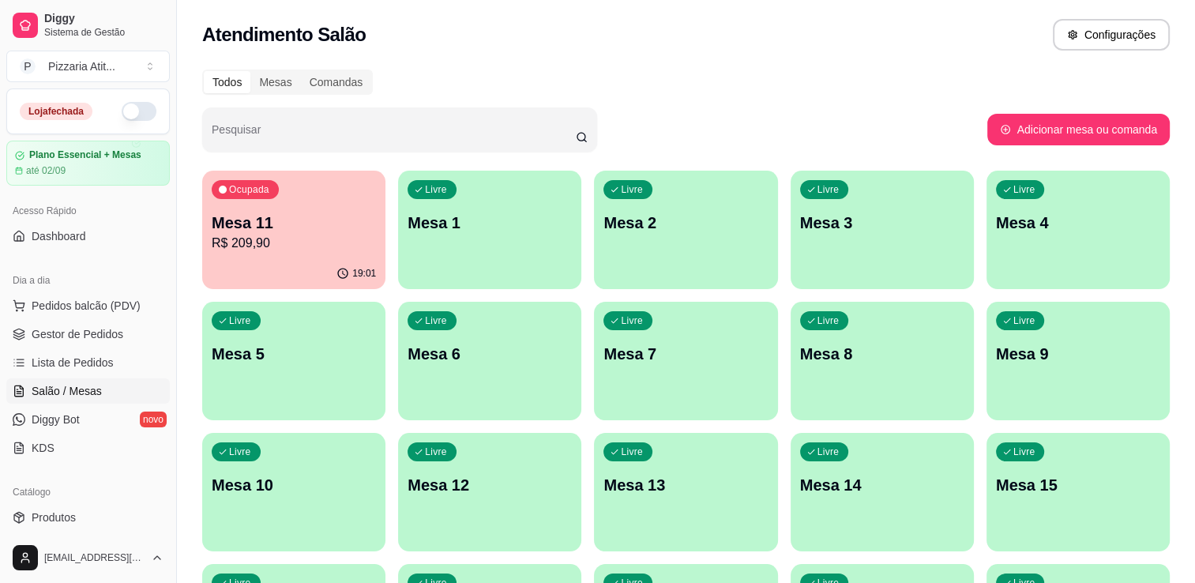
click at [136, 106] on button "button" at bounding box center [139, 111] width 35 height 19
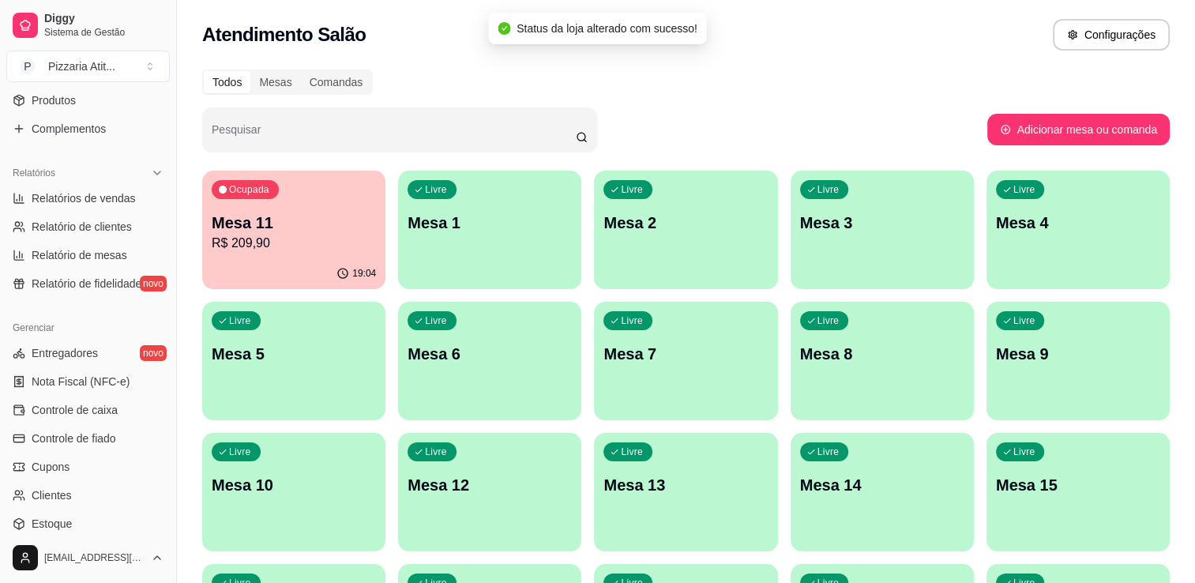
scroll to position [420, 0]
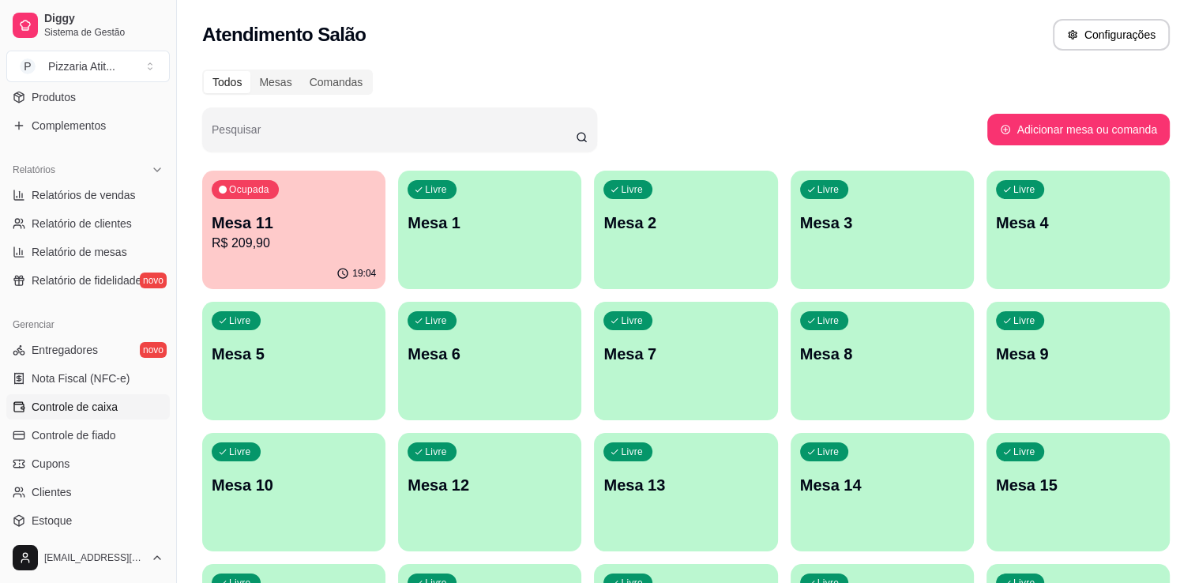
click at [88, 400] on span "Controle de caixa" at bounding box center [75, 407] width 86 height 16
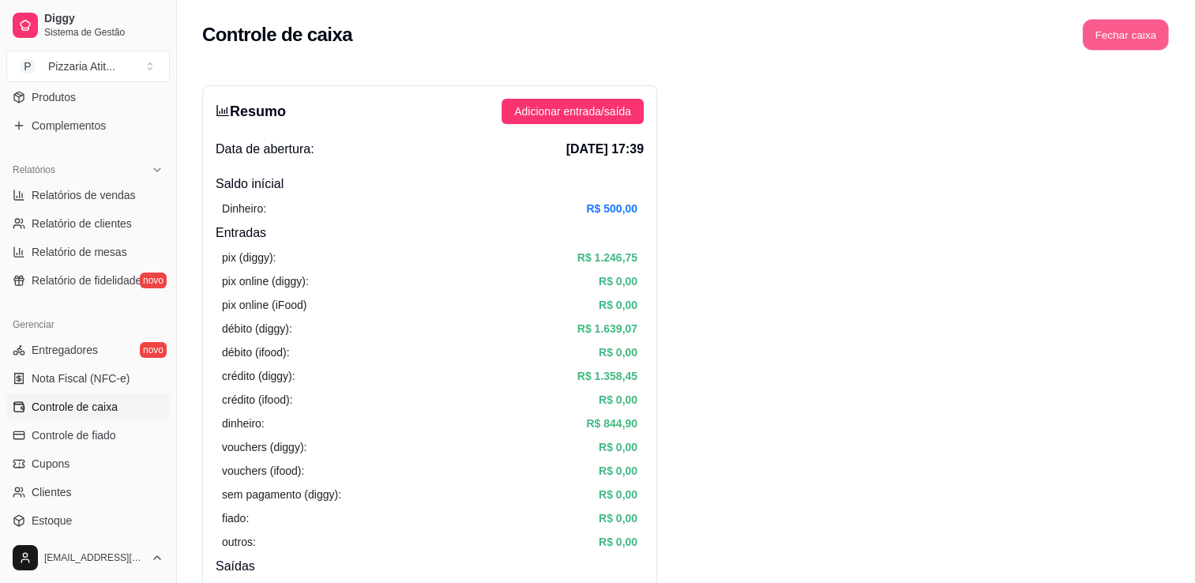
click at [1135, 36] on button "Fechar caixa" at bounding box center [1126, 35] width 86 height 31
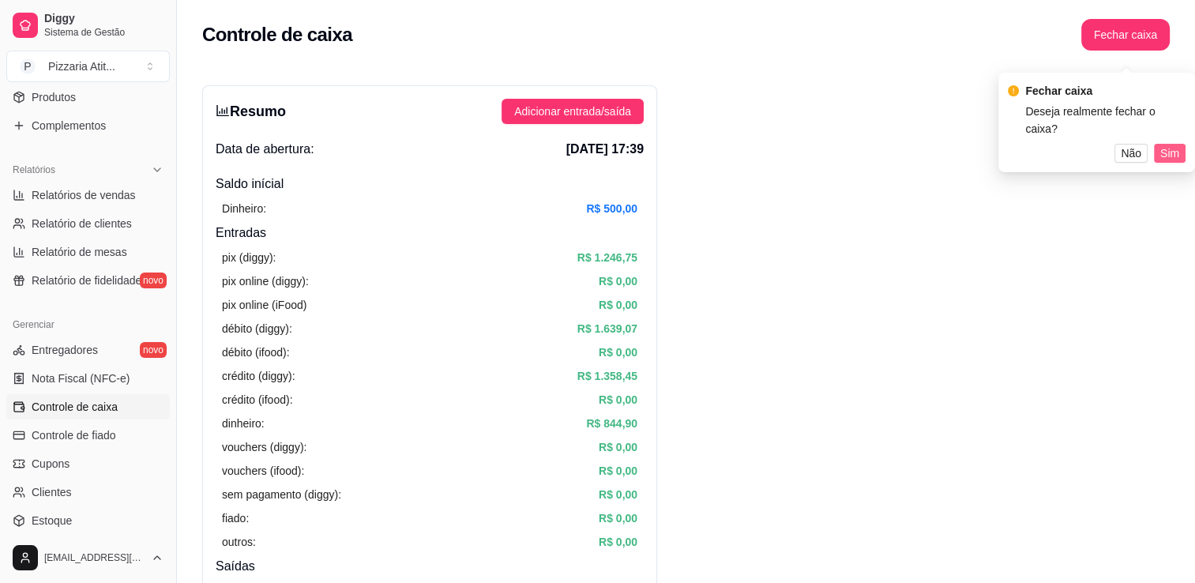
click at [1165, 145] on span "Sim" at bounding box center [1169, 153] width 19 height 17
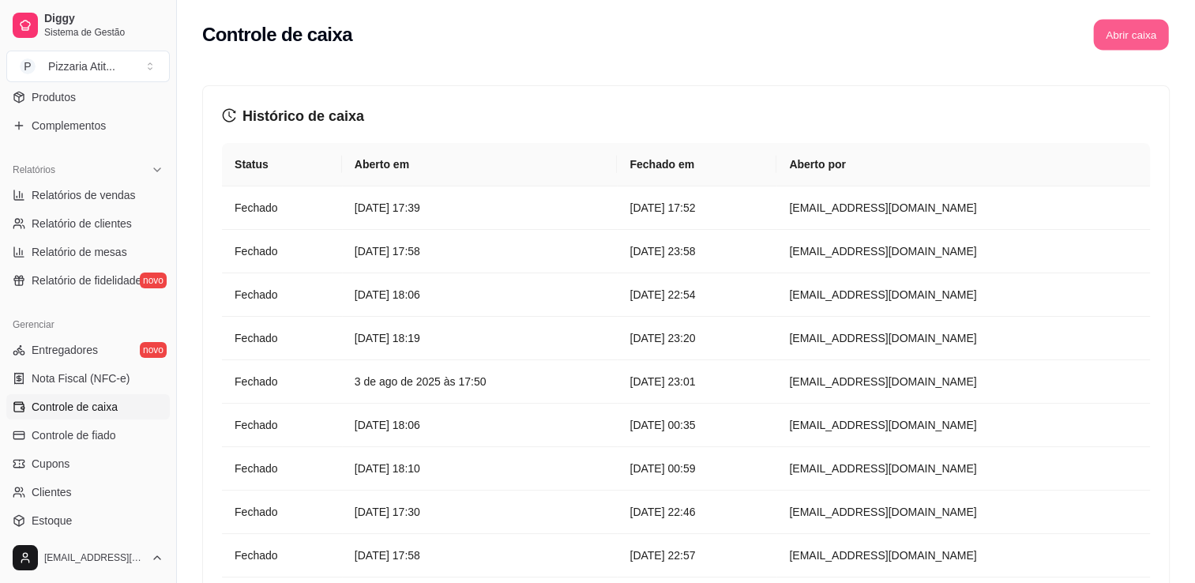
click at [1149, 41] on button "Abrir caixa" at bounding box center [1130, 35] width 75 height 31
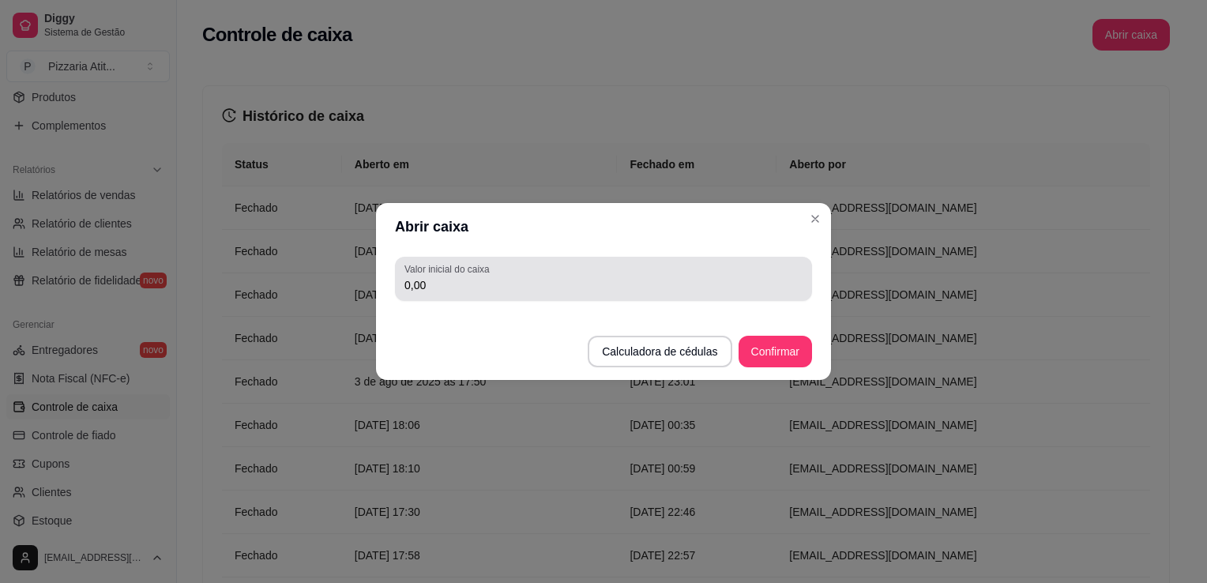
click at [714, 269] on div "0,00" at bounding box center [603, 279] width 398 height 32
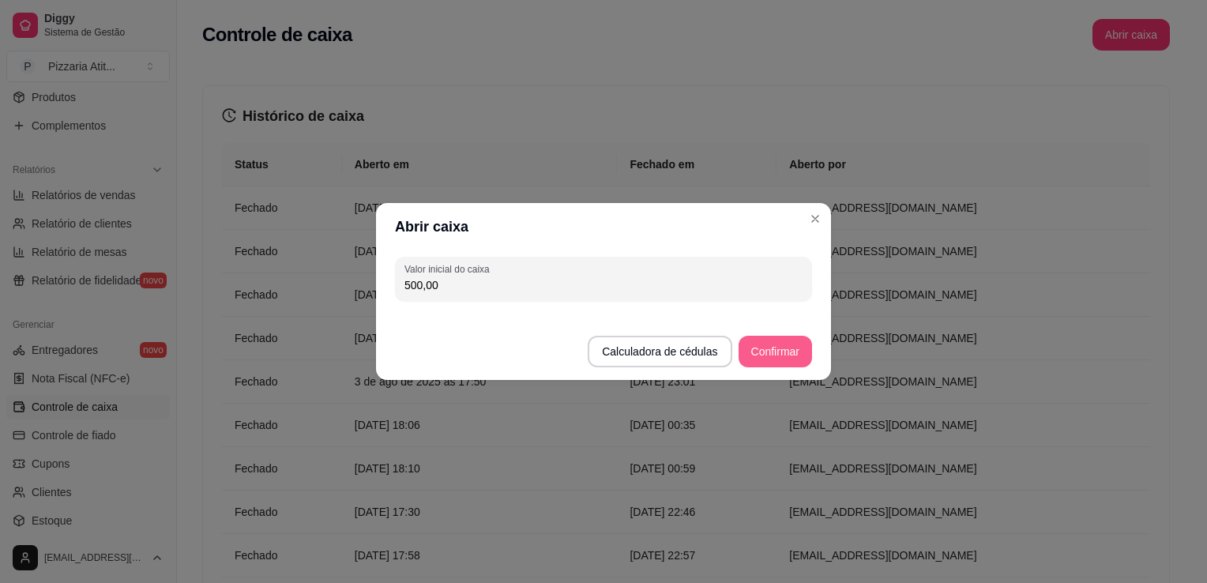
type input "500,00"
click at [783, 346] on button "Confirmar" at bounding box center [775, 351] width 72 height 31
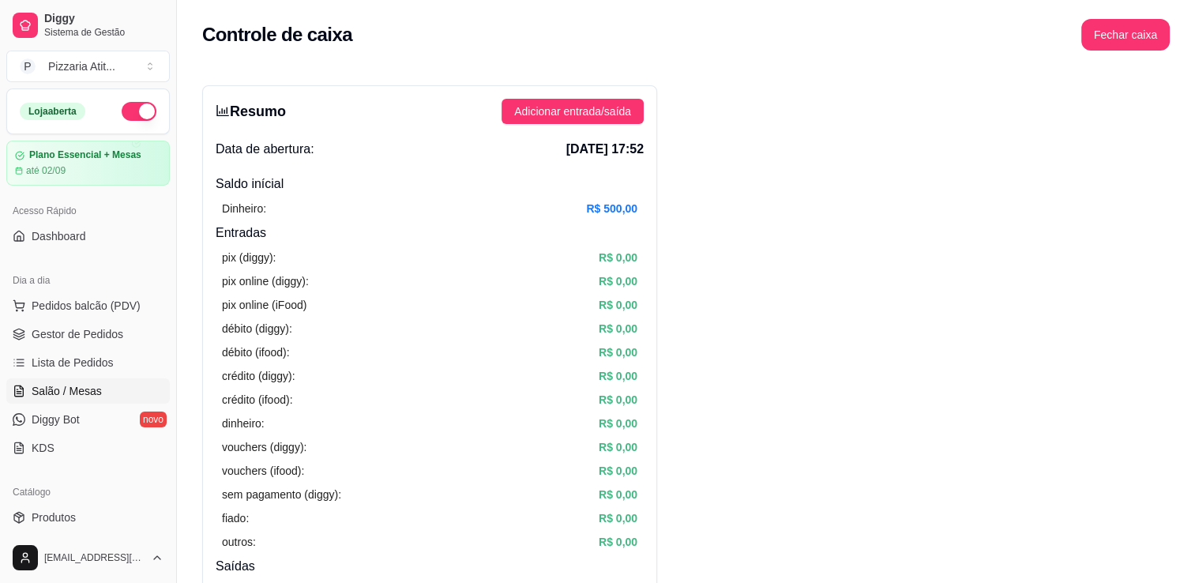
click at [91, 378] on link "Salão / Mesas" at bounding box center [87, 390] width 163 height 25
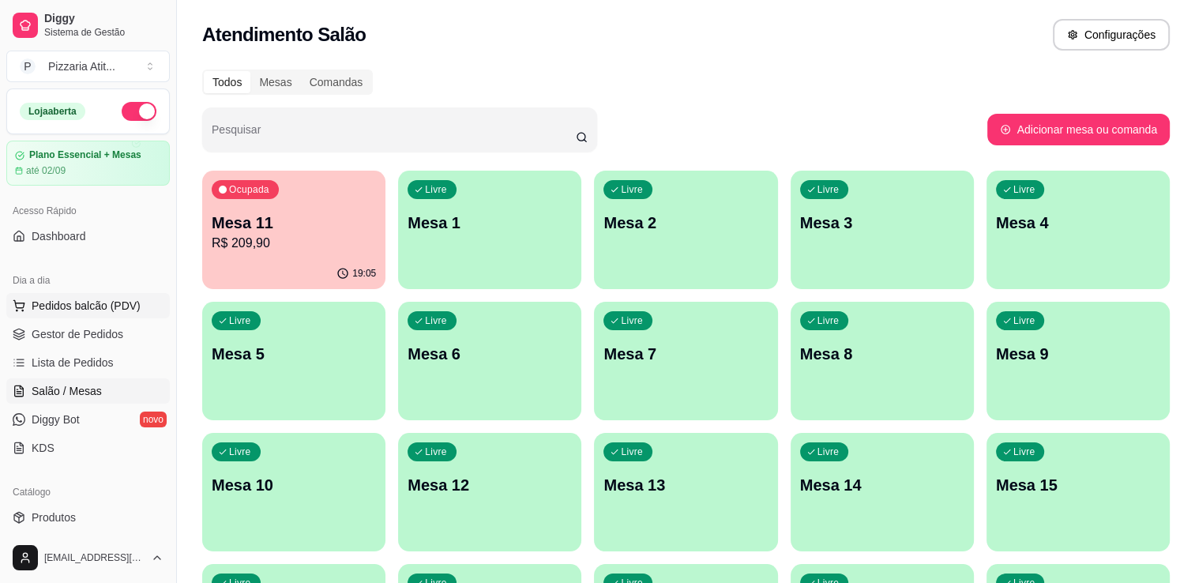
click at [66, 311] on span "Pedidos balcão (PDV)" at bounding box center [86, 306] width 109 height 16
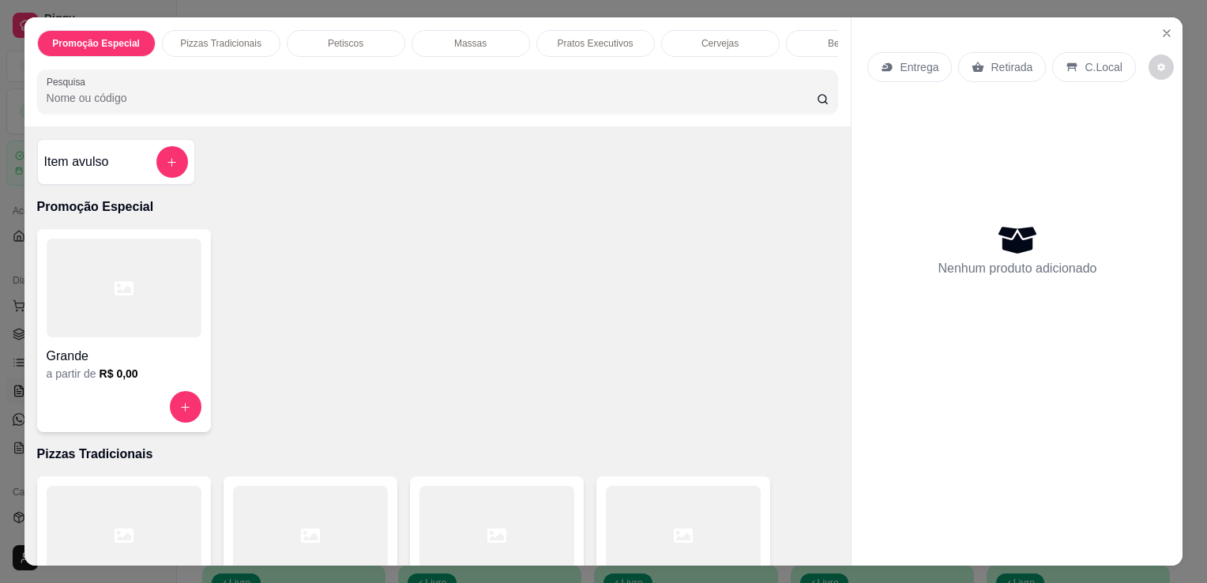
click at [610, 513] on div at bounding box center [683, 535] width 155 height 99
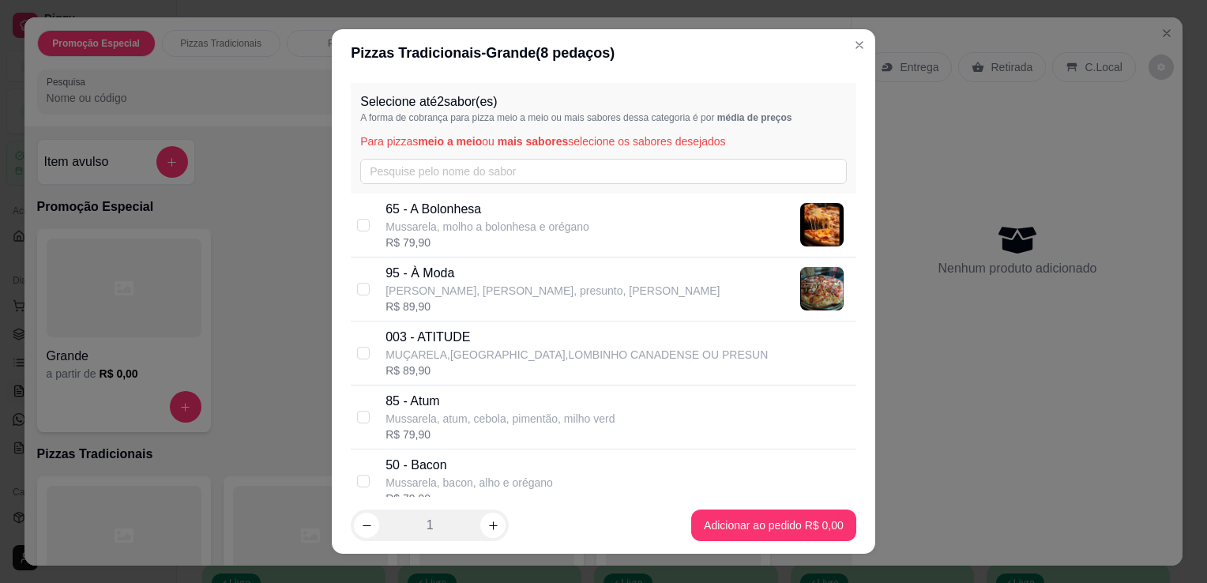
click at [504, 285] on p "[PERSON_NAME], [PERSON_NAME], presunto, [PERSON_NAME]" at bounding box center [552, 291] width 334 height 16
checkbox input "true"
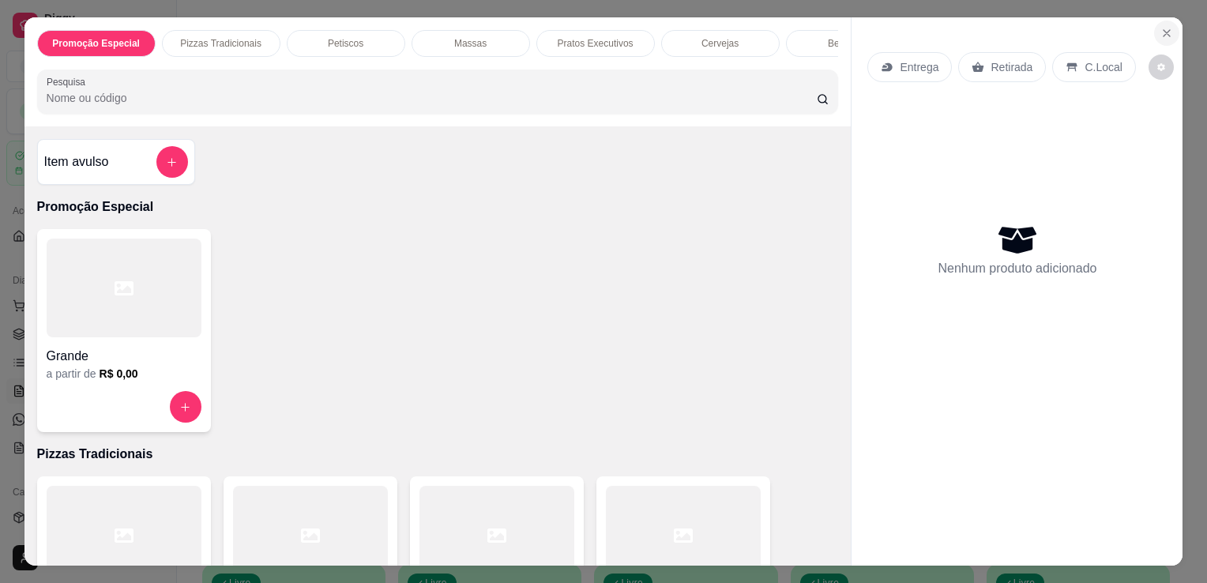
click at [1160, 27] on icon "Close" at bounding box center [1166, 33] width 13 height 13
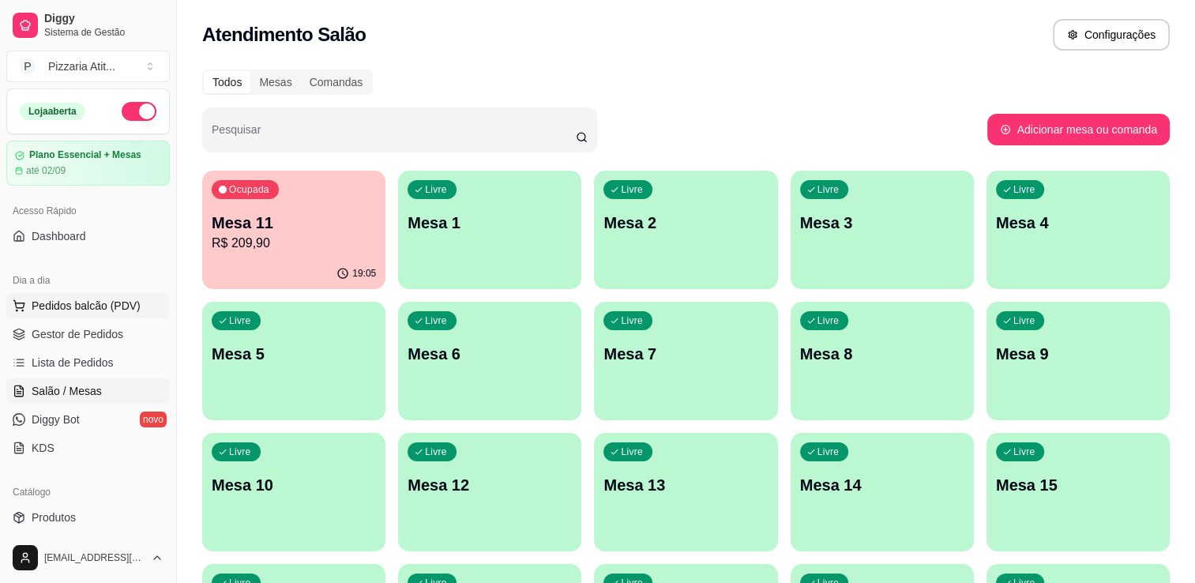
click at [66, 314] on button "Pedidos balcão (PDV)" at bounding box center [87, 305] width 163 height 25
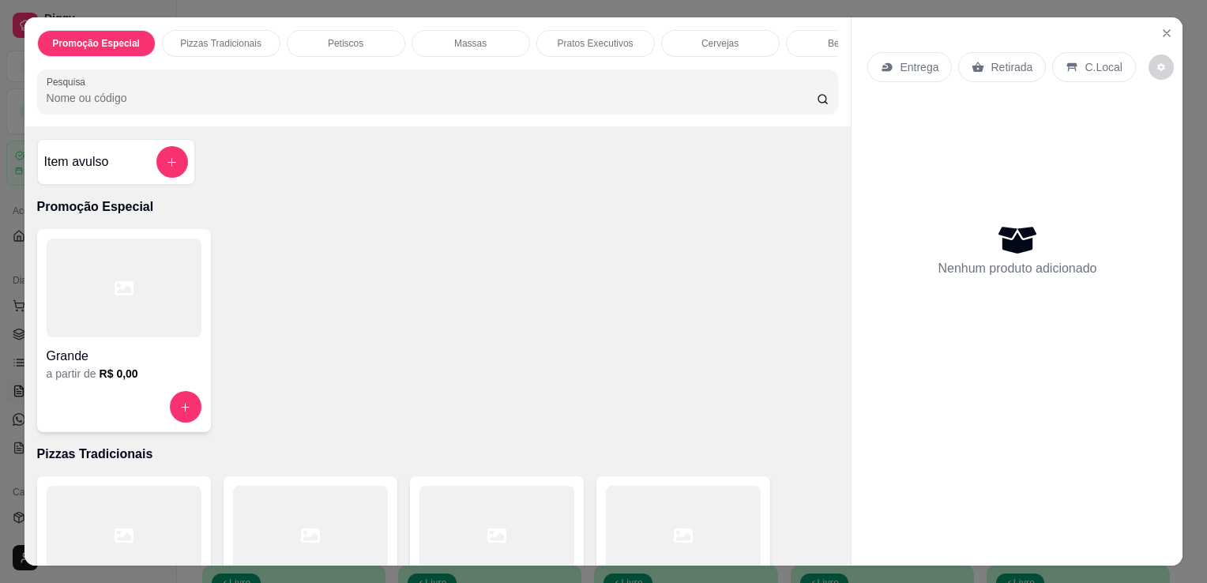
click at [117, 343] on div "Grande" at bounding box center [124, 351] width 155 height 28
click at [1161, 36] on button "Close" at bounding box center [1166, 33] width 25 height 25
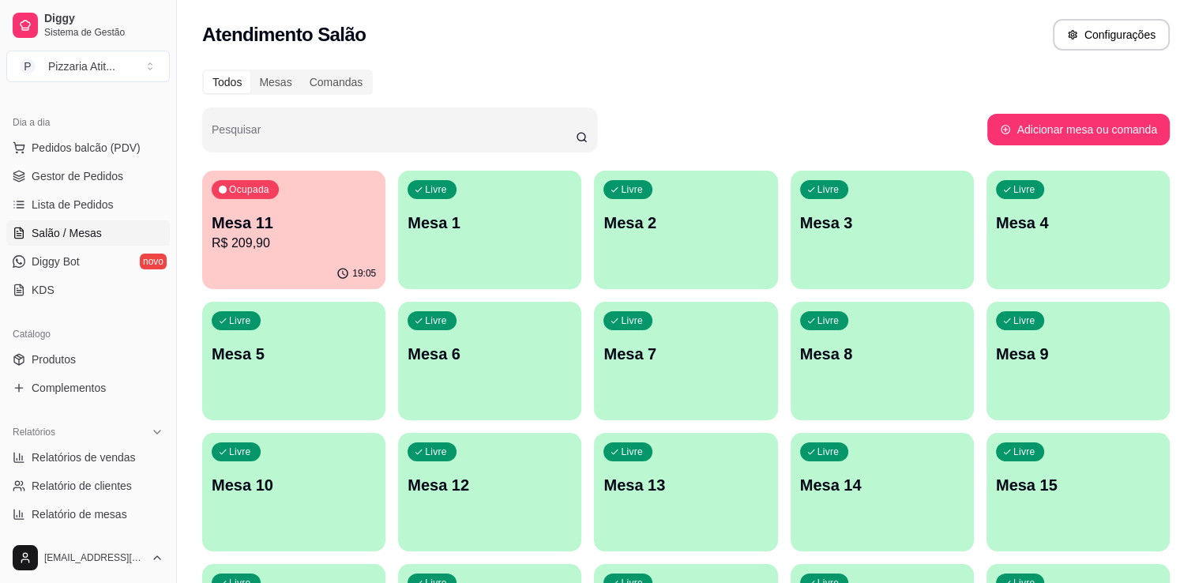
scroll to position [155, 0]
click at [103, 360] on link "Produtos" at bounding box center [87, 362] width 163 height 25
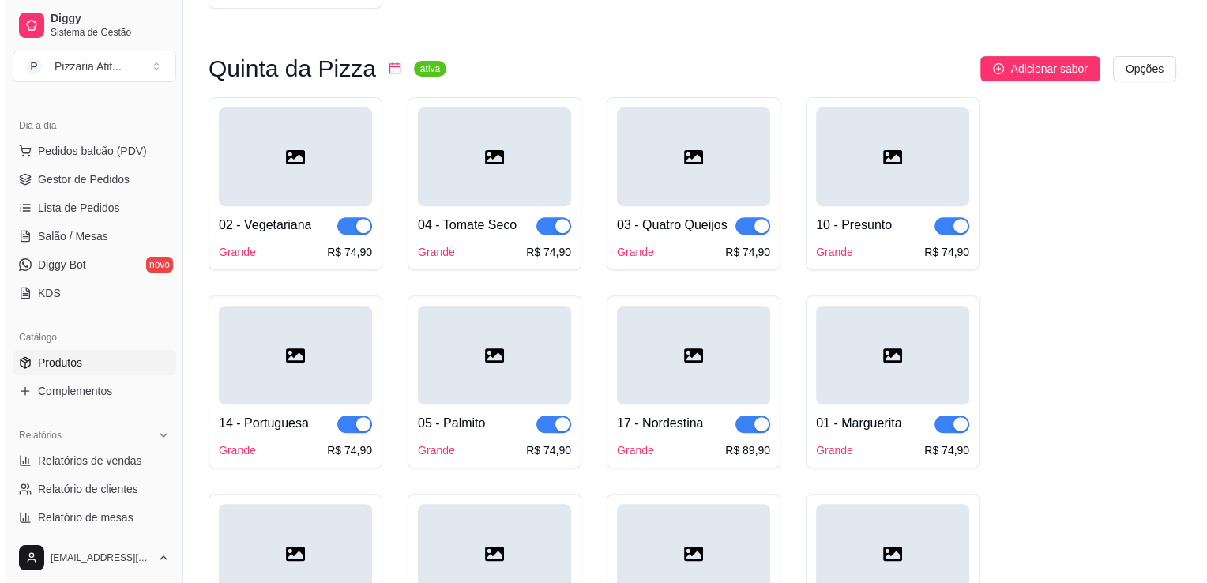
scroll to position [603, 0]
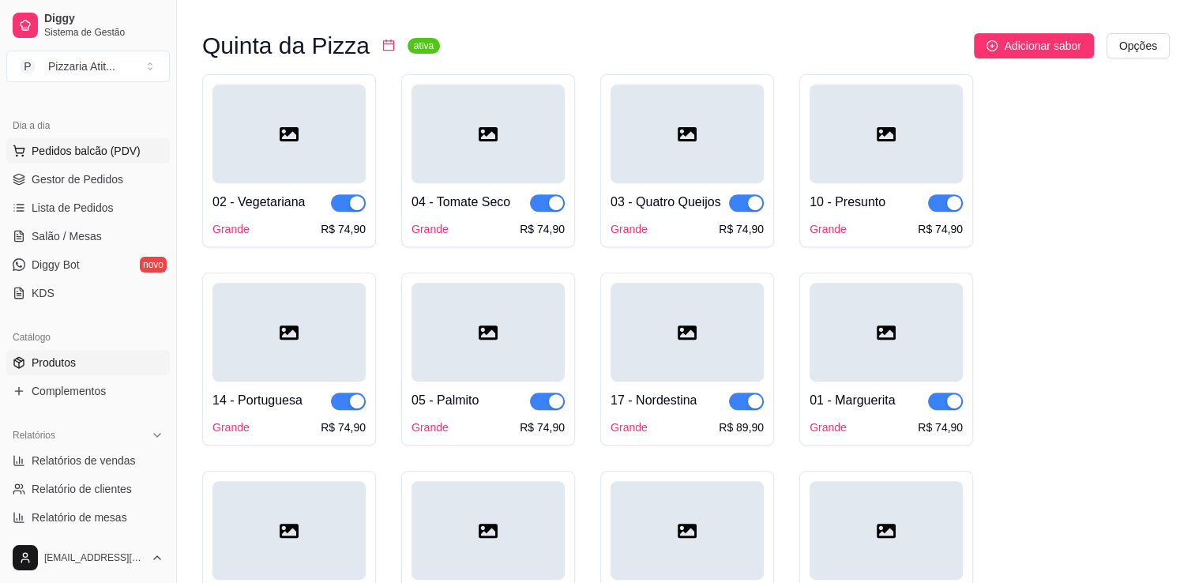
click at [128, 139] on button "Pedidos balcão (PDV)" at bounding box center [87, 150] width 163 height 25
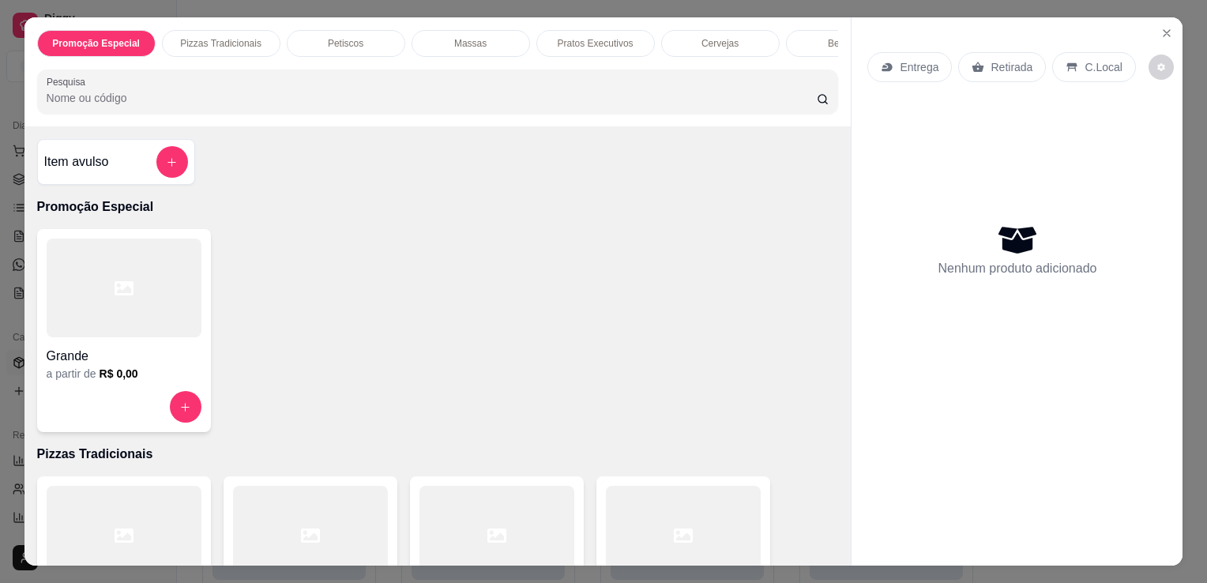
click at [687, 526] on div at bounding box center [683, 535] width 155 height 99
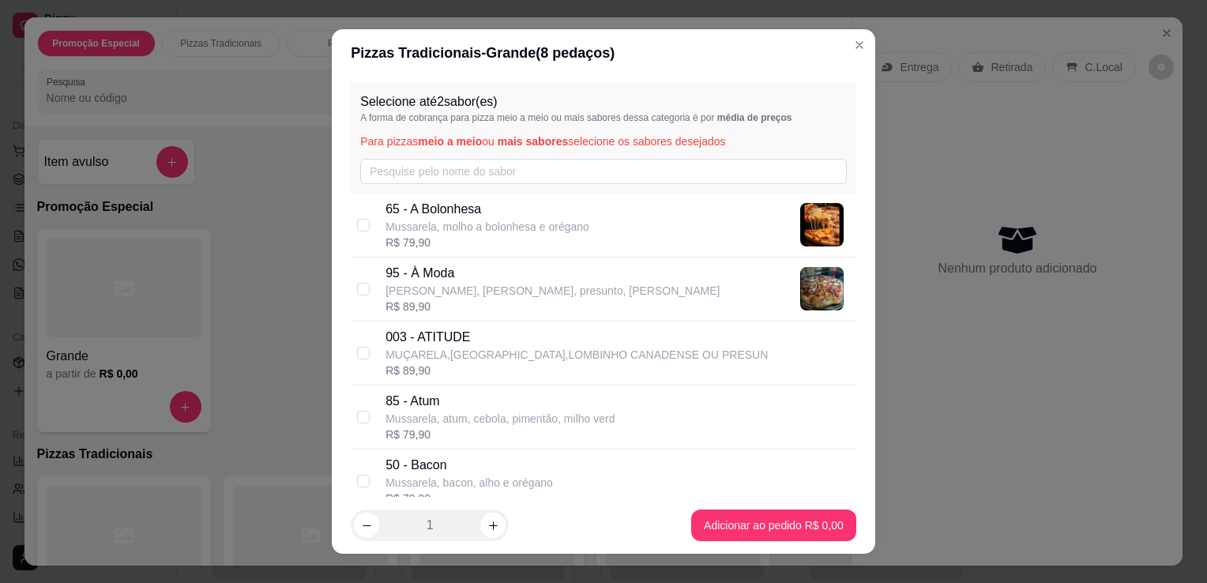
click at [460, 301] on div "R$ 89,90" at bounding box center [552, 307] width 334 height 16
checkbox input "true"
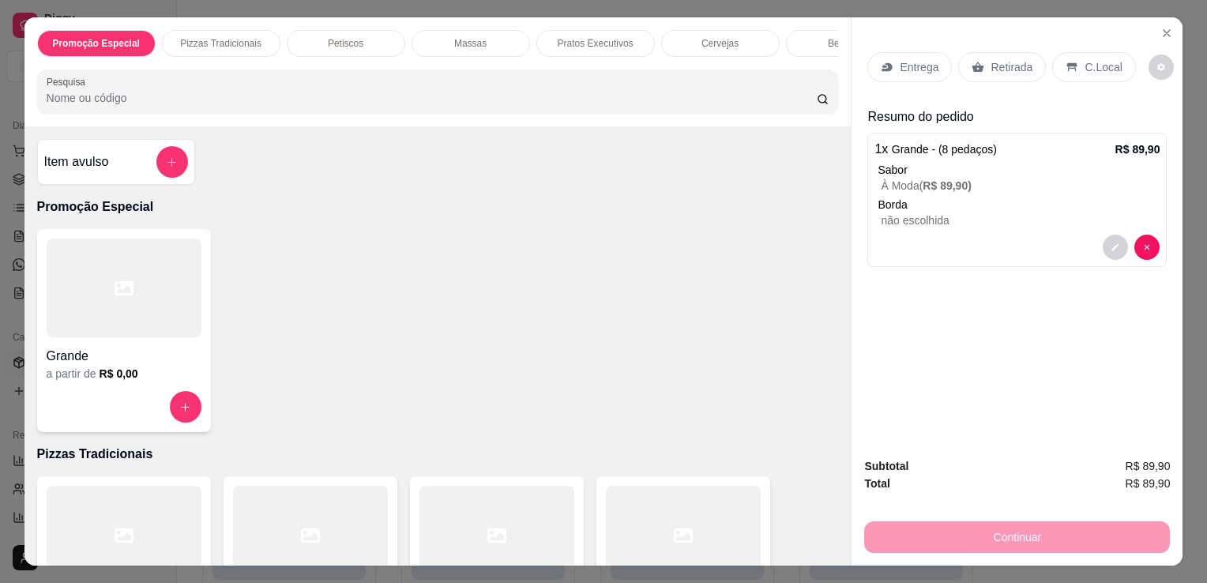
click at [907, 61] on p "Entrega" at bounding box center [919, 67] width 39 height 16
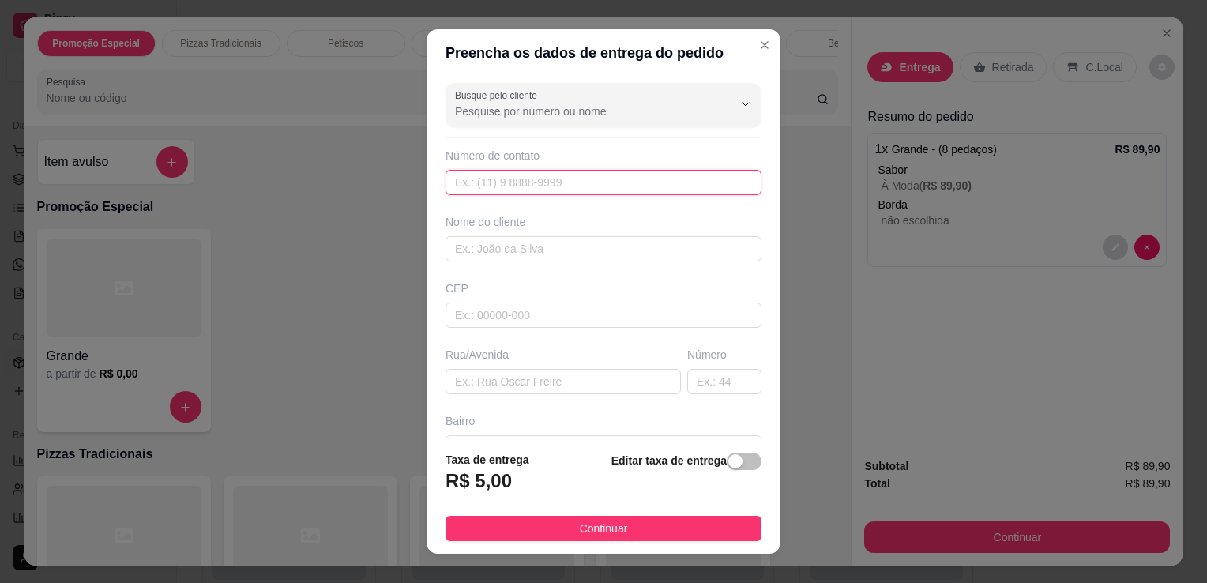
click at [502, 188] on input "text" at bounding box center [603, 182] width 316 height 25
drag, startPoint x: 502, startPoint y: 188, endPoint x: 502, endPoint y: 174, distance: 14.2
click at [502, 174] on input "text" at bounding box center [603, 182] width 316 height 25
type input "[PHONE_NUMBER]"
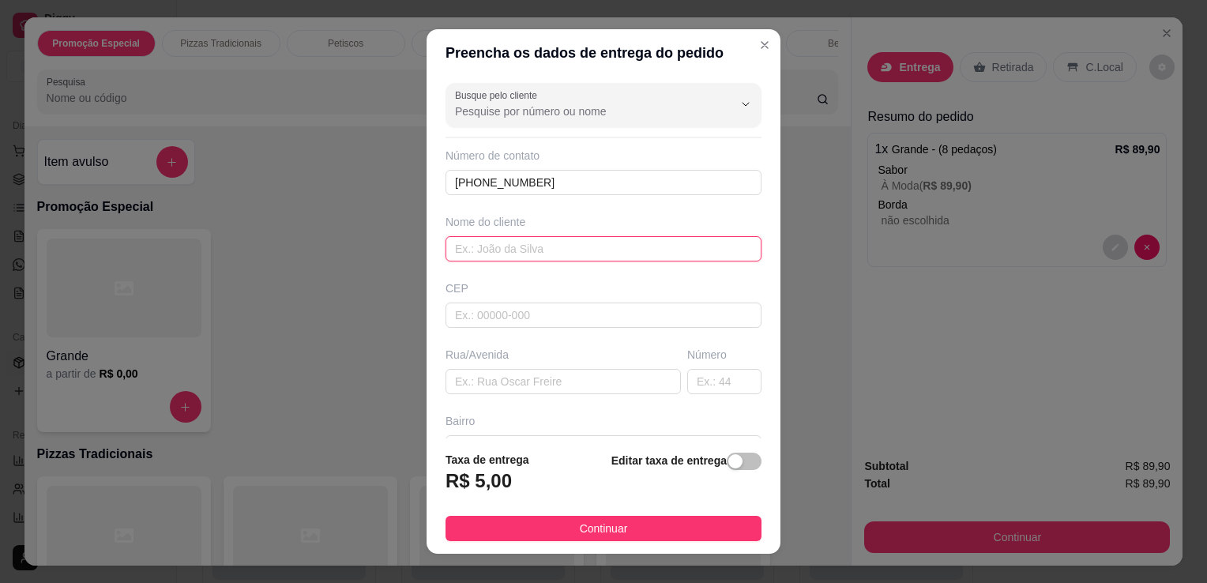
click at [539, 251] on input "text" at bounding box center [603, 248] width 316 height 25
type input "e"
type input "[DEMOGRAPHIC_DATA]"
click at [556, 371] on input "text" at bounding box center [562, 381] width 235 height 25
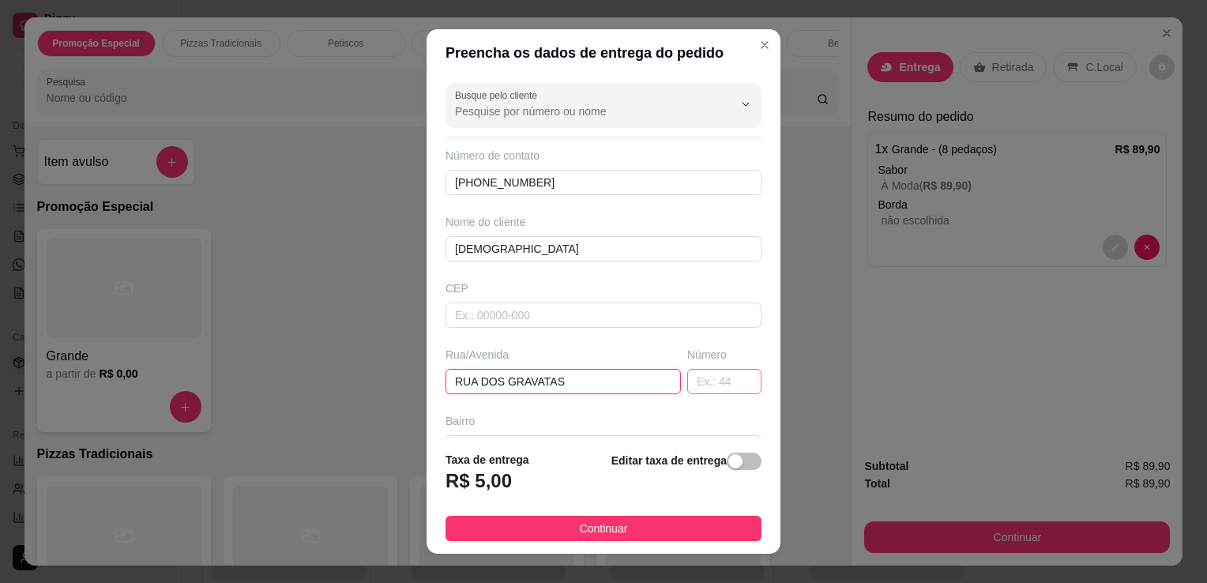
type input "RUA DOS GRAVATAS"
click at [699, 369] on input "text" at bounding box center [724, 381] width 74 height 25
type input "50"
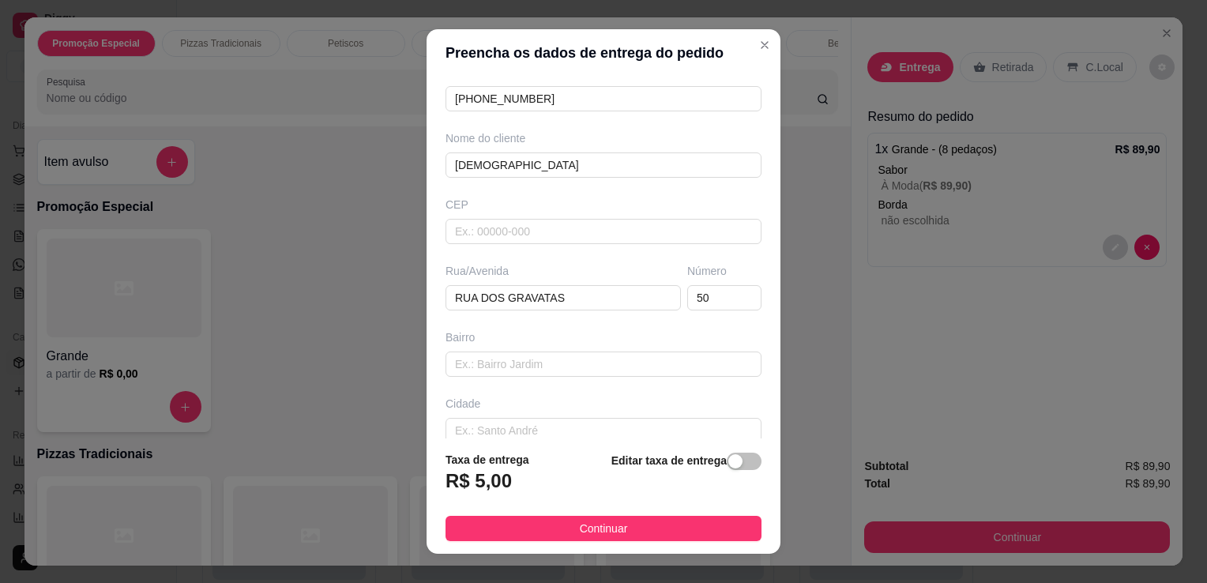
scroll to position [94, 0]
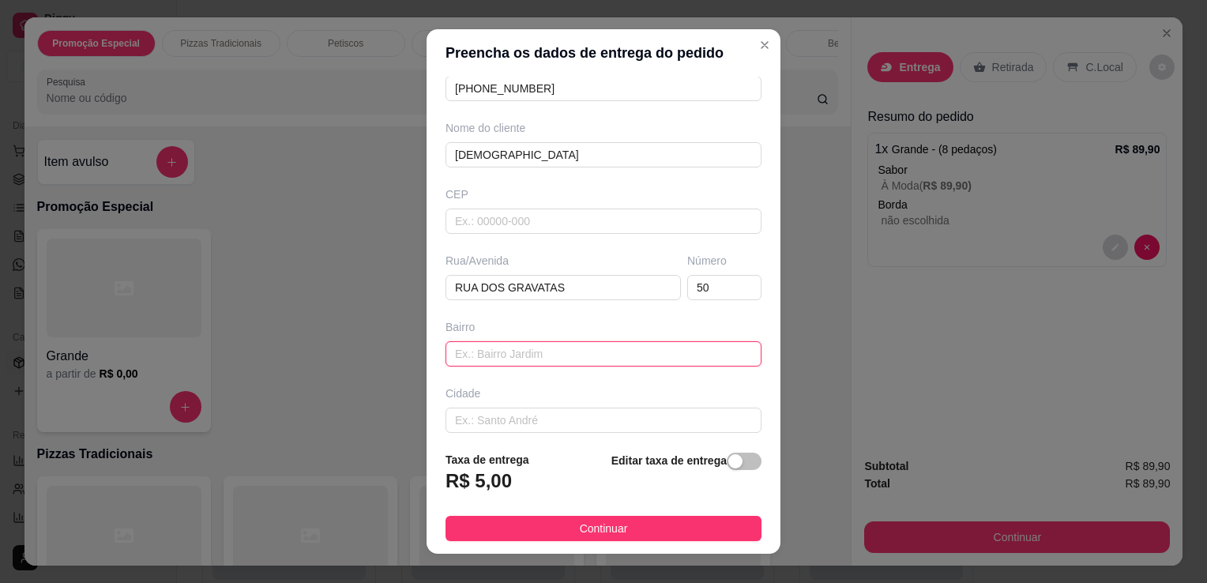
click at [603, 354] on input "text" at bounding box center [603, 353] width 316 height 25
type input "BELA VISTA"
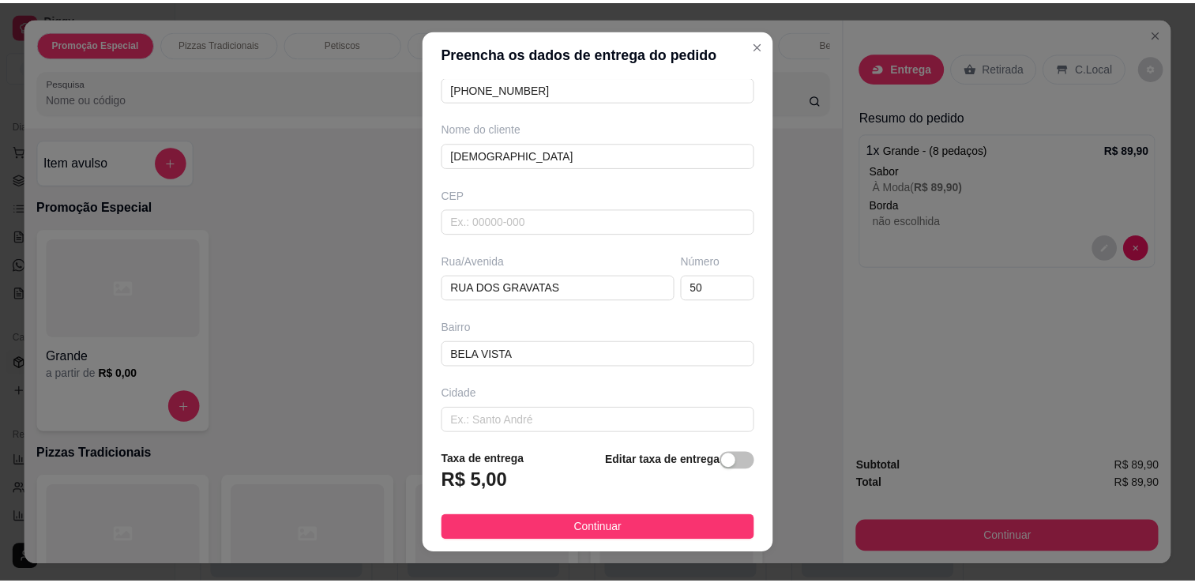
scroll to position [167, 0]
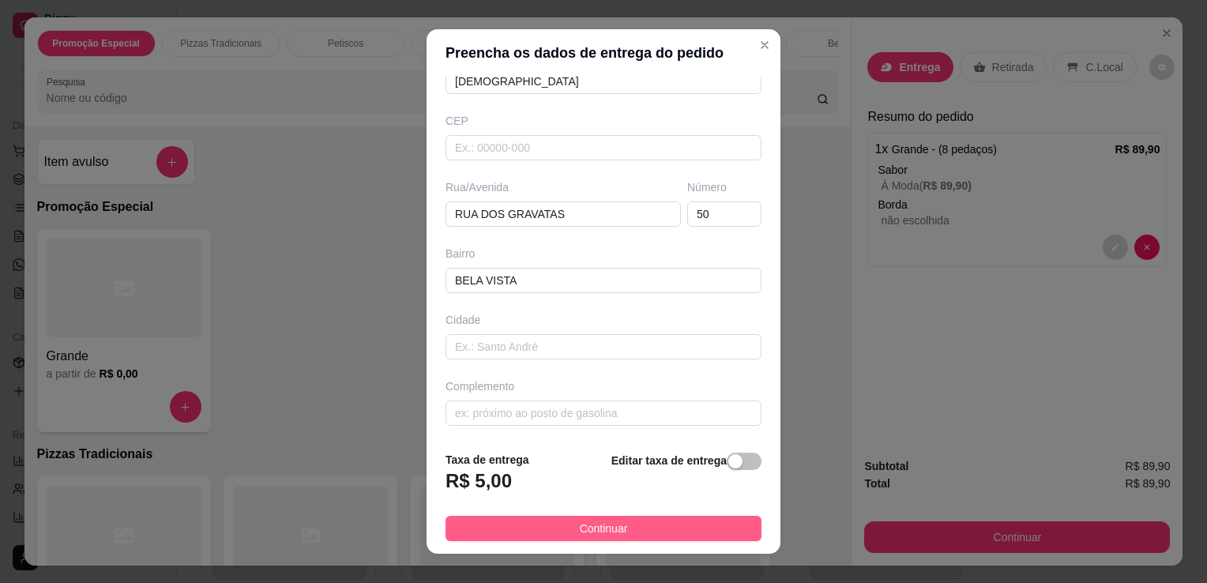
click at [676, 525] on button "Continuar" at bounding box center [603, 528] width 316 height 25
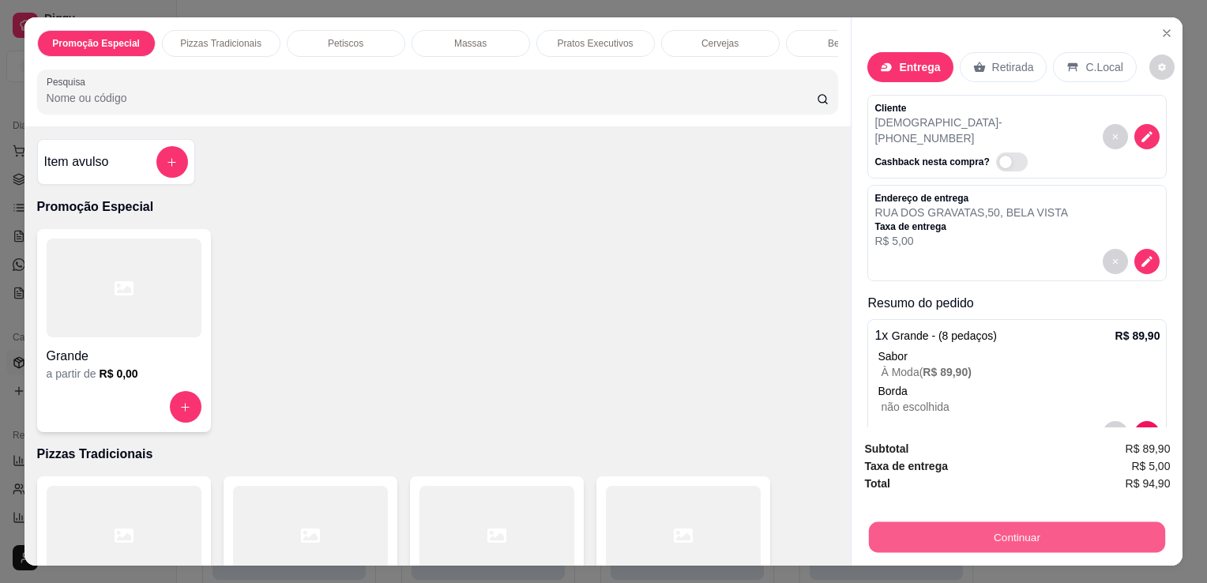
click at [869, 529] on button "Continuar" at bounding box center [1017, 536] width 296 height 31
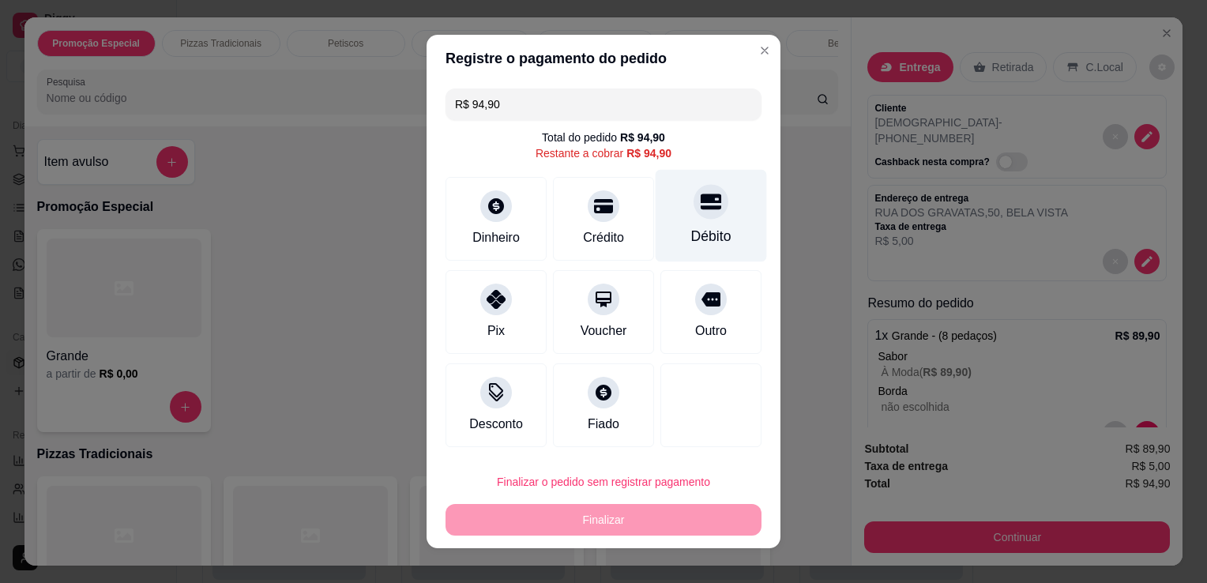
click at [671, 235] on div "Débito" at bounding box center [711, 216] width 111 height 92
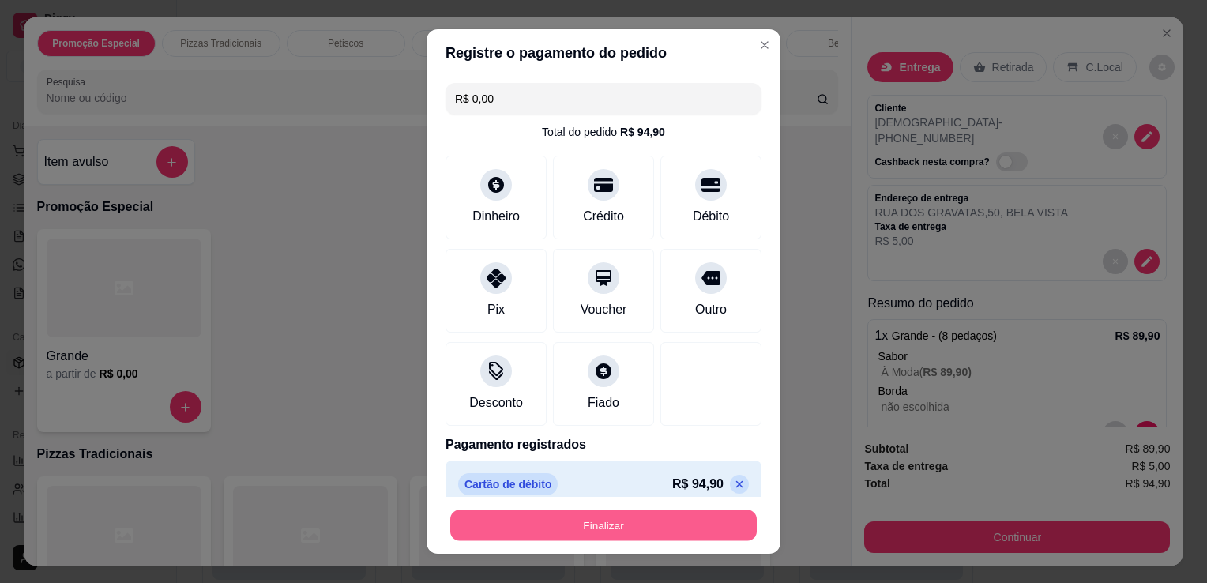
click at [644, 517] on button "Finalizar" at bounding box center [603, 525] width 306 height 31
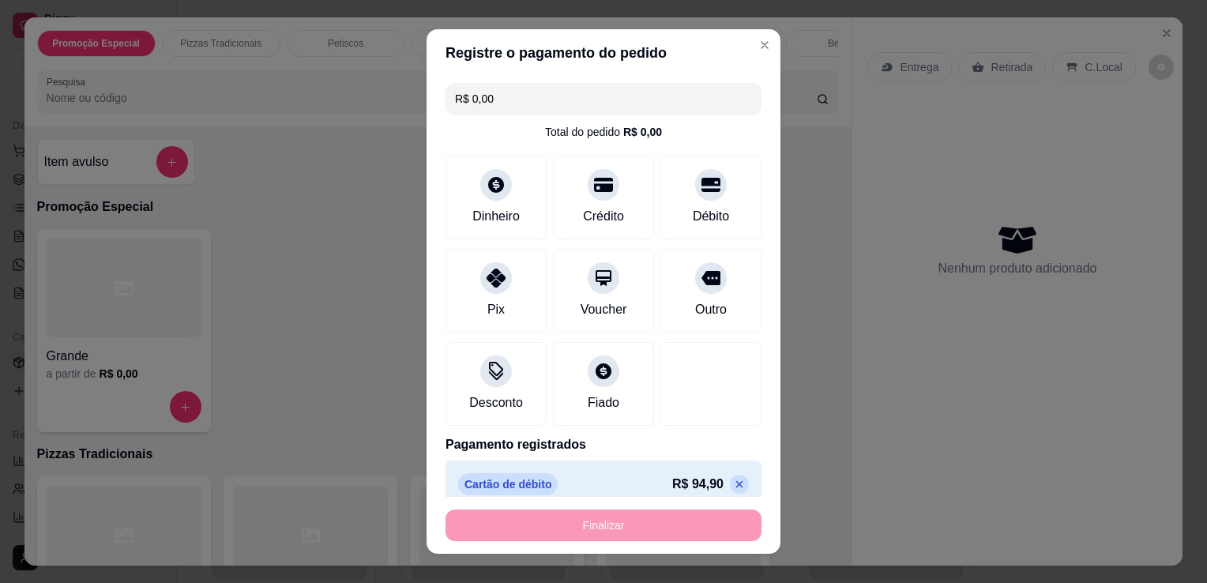
type input "-R$ 94,90"
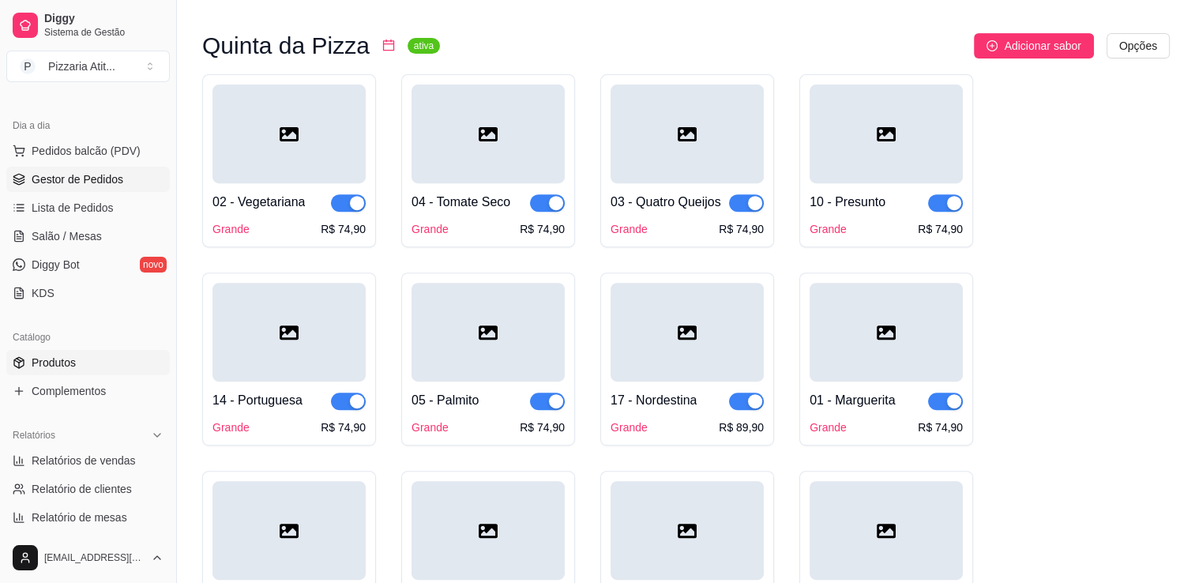
click at [110, 178] on span "Gestor de Pedidos" at bounding box center [78, 179] width 92 height 16
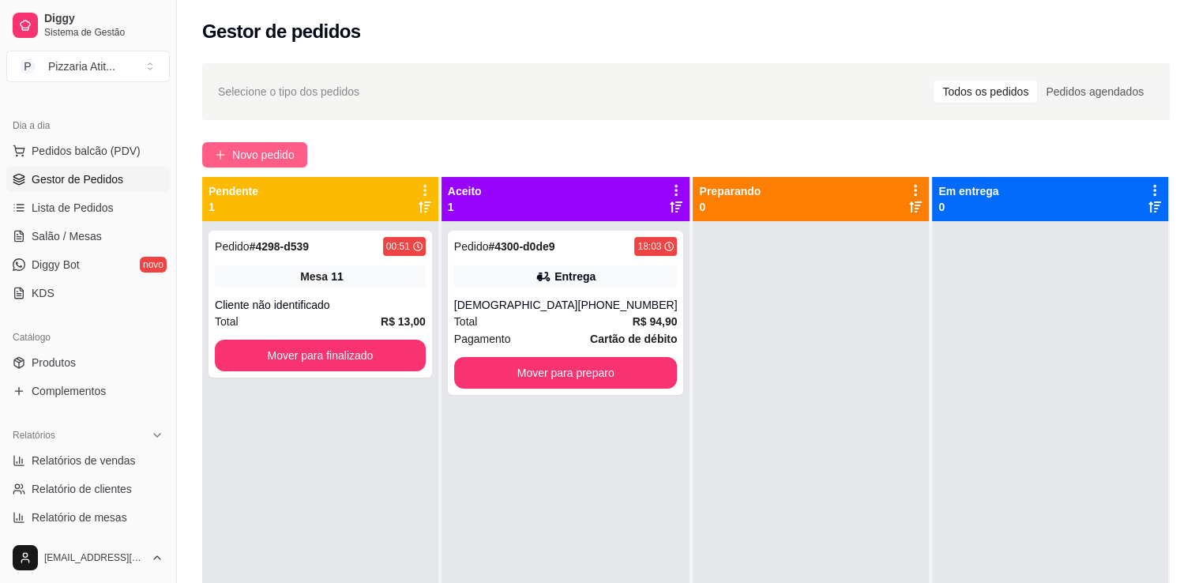
click at [286, 149] on span "Novo pedido" at bounding box center [263, 154] width 62 height 17
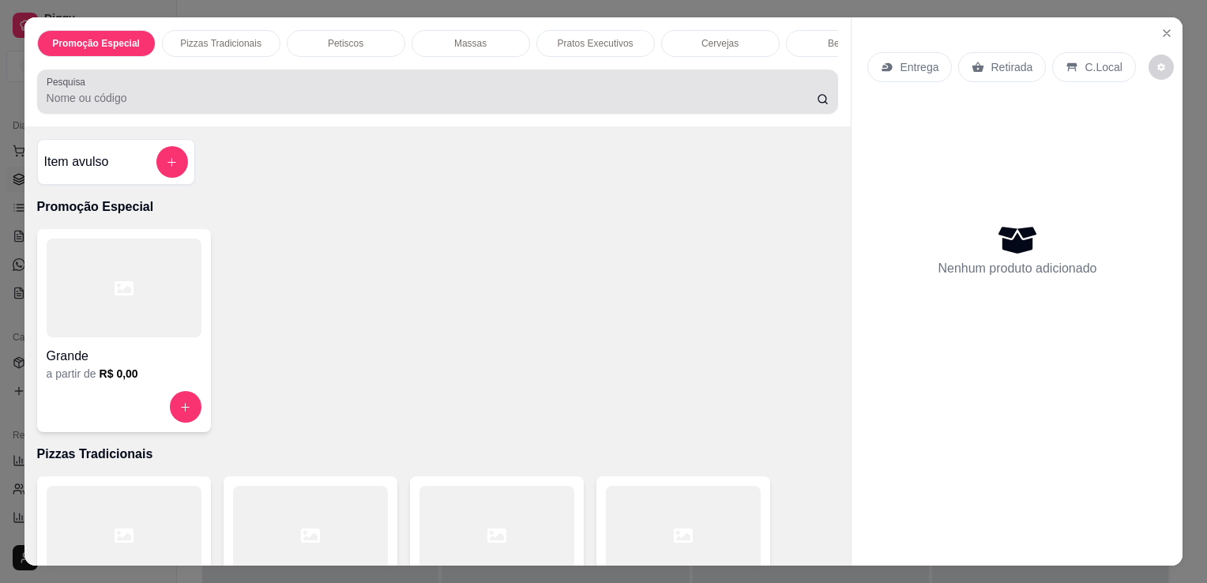
click at [296, 100] on input "Pesquisa" at bounding box center [432, 98] width 770 height 16
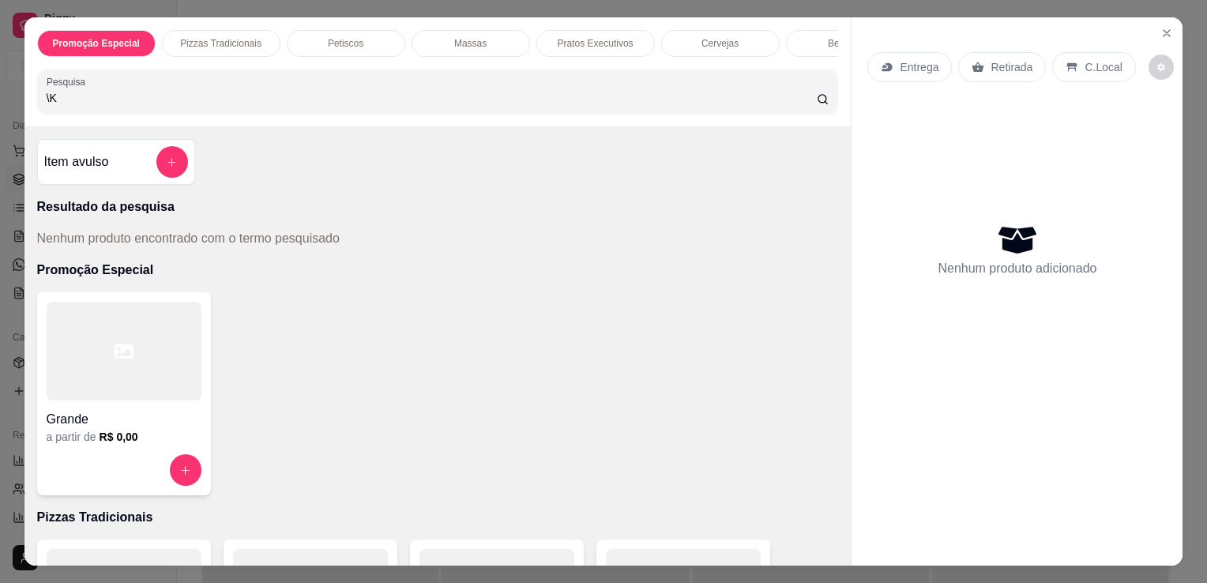
type input "\"
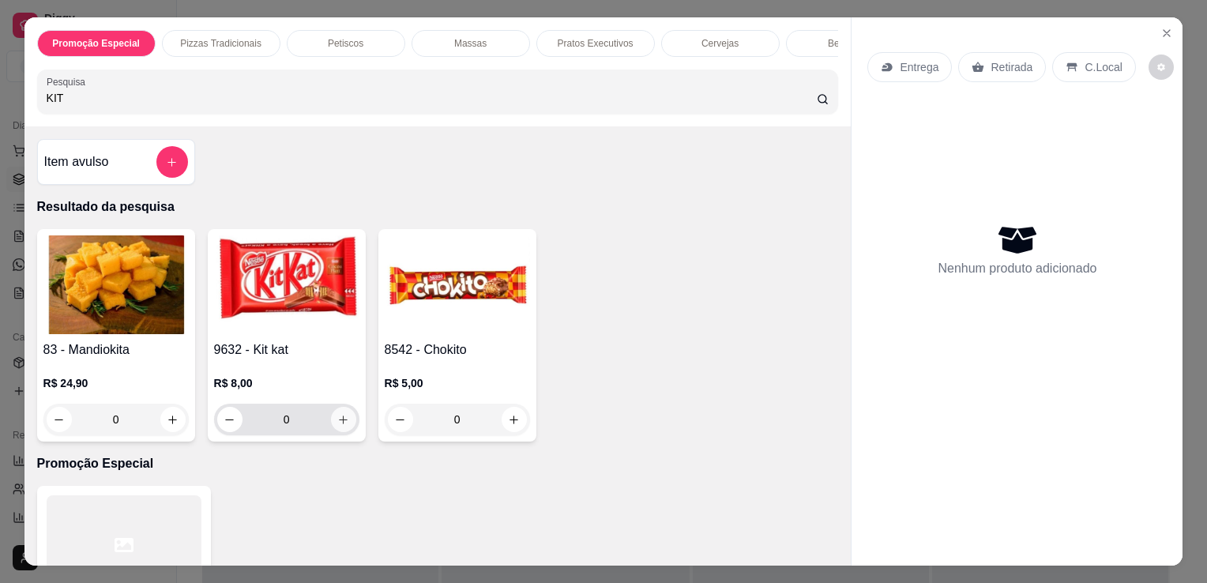
type input "KIT"
click at [341, 432] on button "increase-product-quantity" at bounding box center [343, 420] width 24 height 24
type input "1"
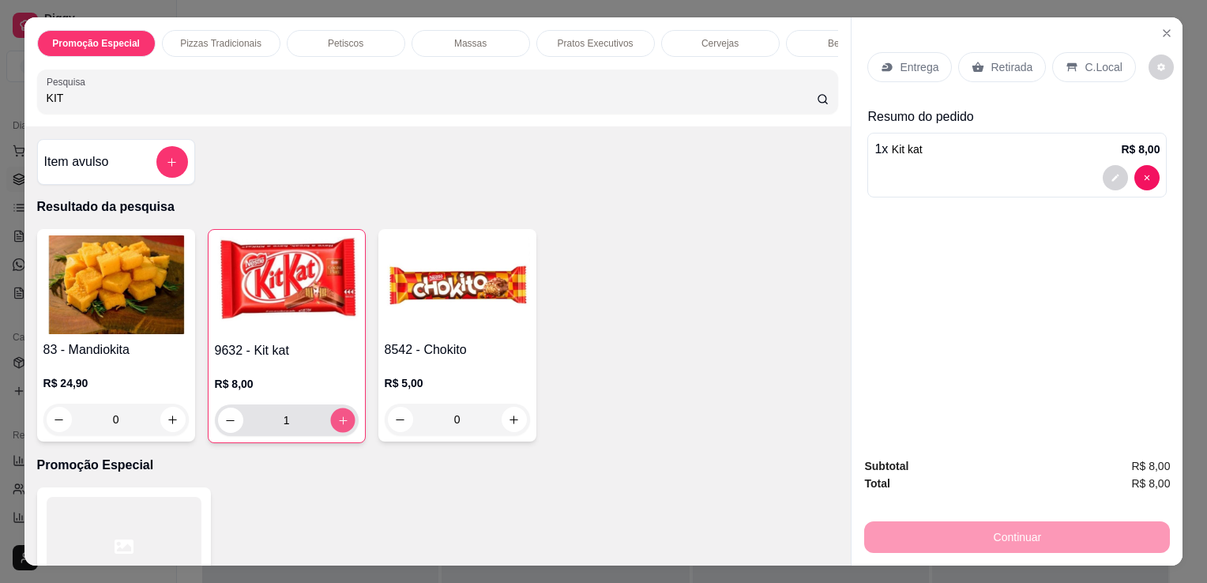
click at [341, 433] on button "increase-product-quantity" at bounding box center [342, 420] width 24 height 24
type input "2"
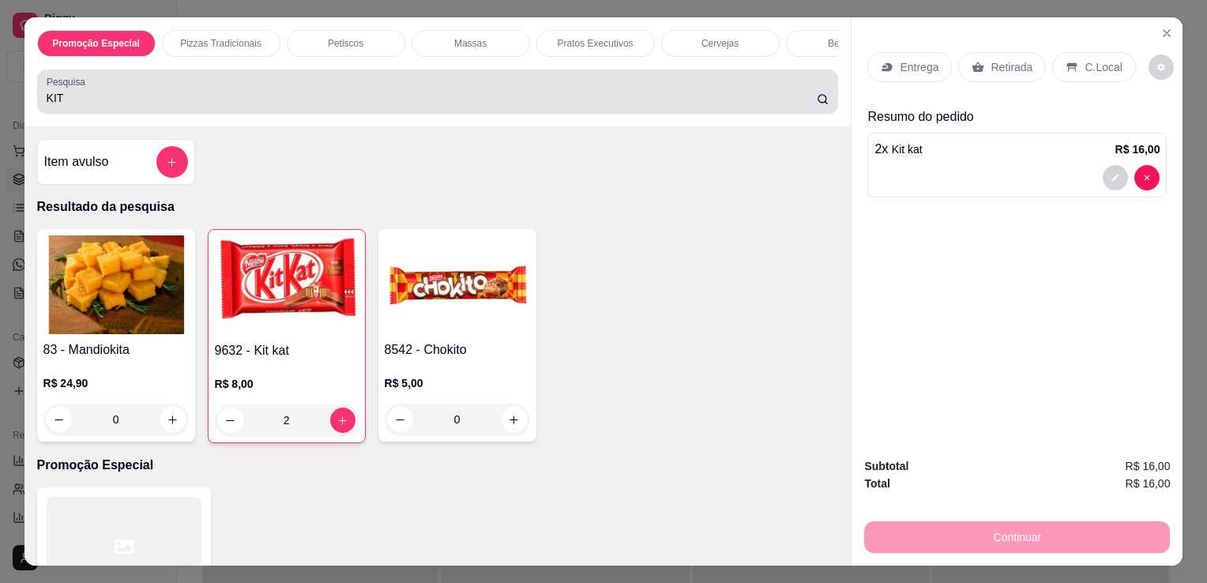
click at [389, 114] on div "Pesquisa KIT" at bounding box center [438, 91] width 802 height 44
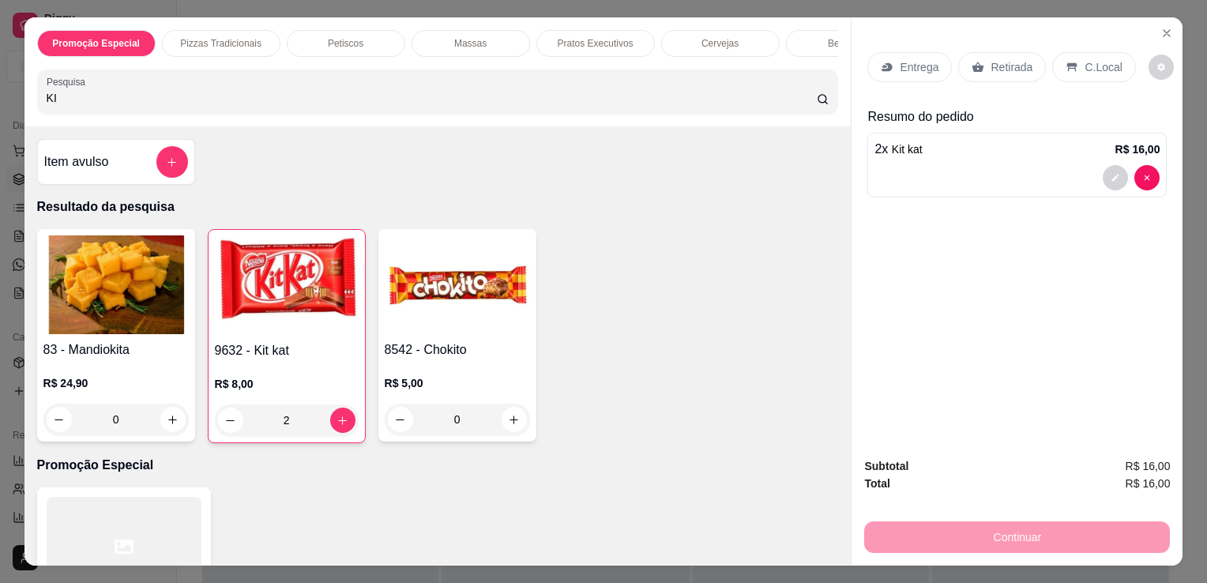
type input "K"
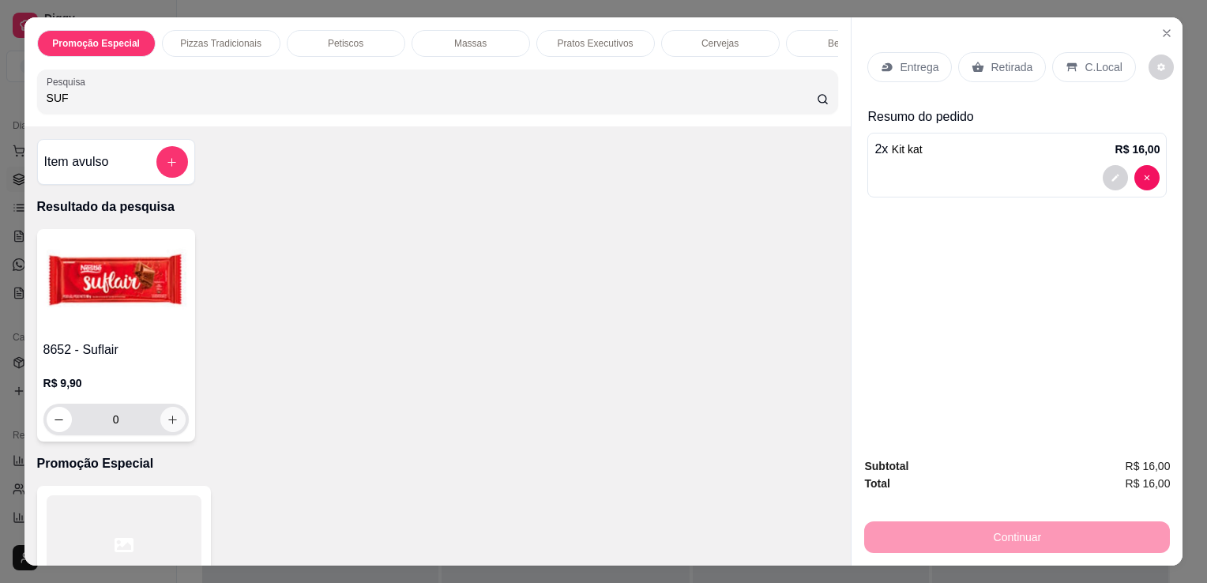
type input "SUF"
click at [169, 425] on icon "increase-product-quantity" at bounding box center [173, 420] width 12 height 12
type input "1"
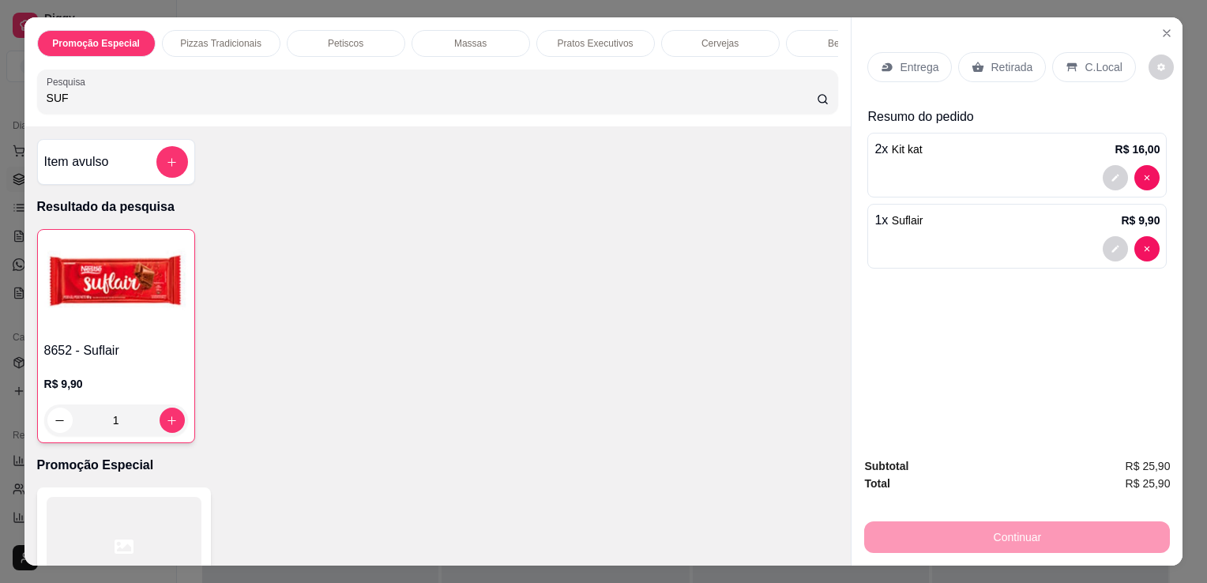
click at [1062, 52] on div "C.Local" at bounding box center [1093, 67] width 83 height 30
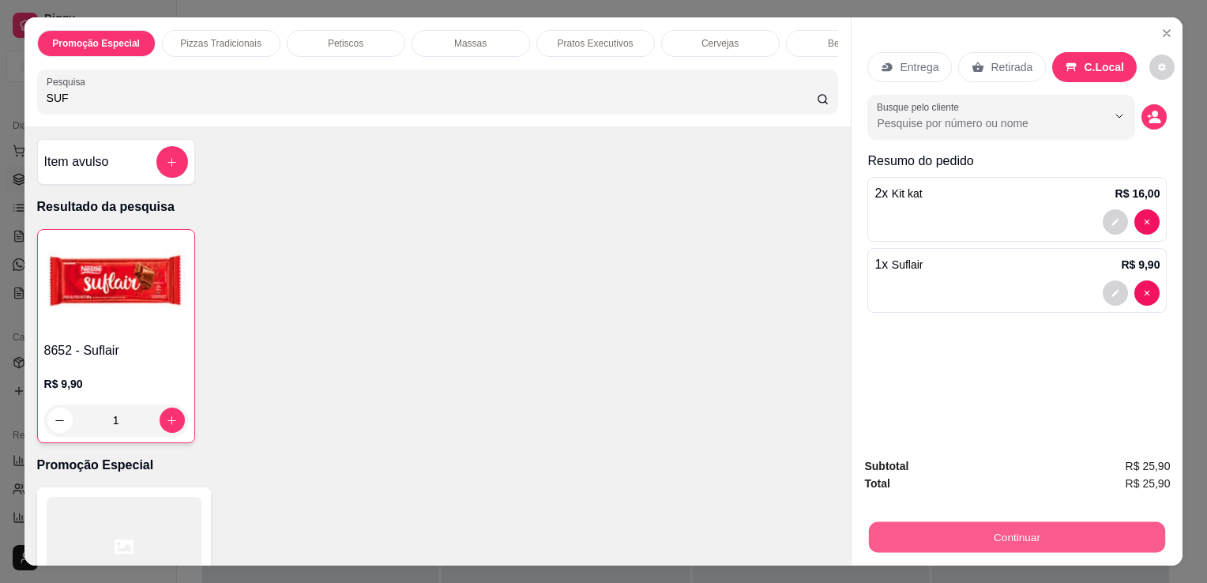
click at [971, 527] on button "Continuar" at bounding box center [1017, 536] width 296 height 31
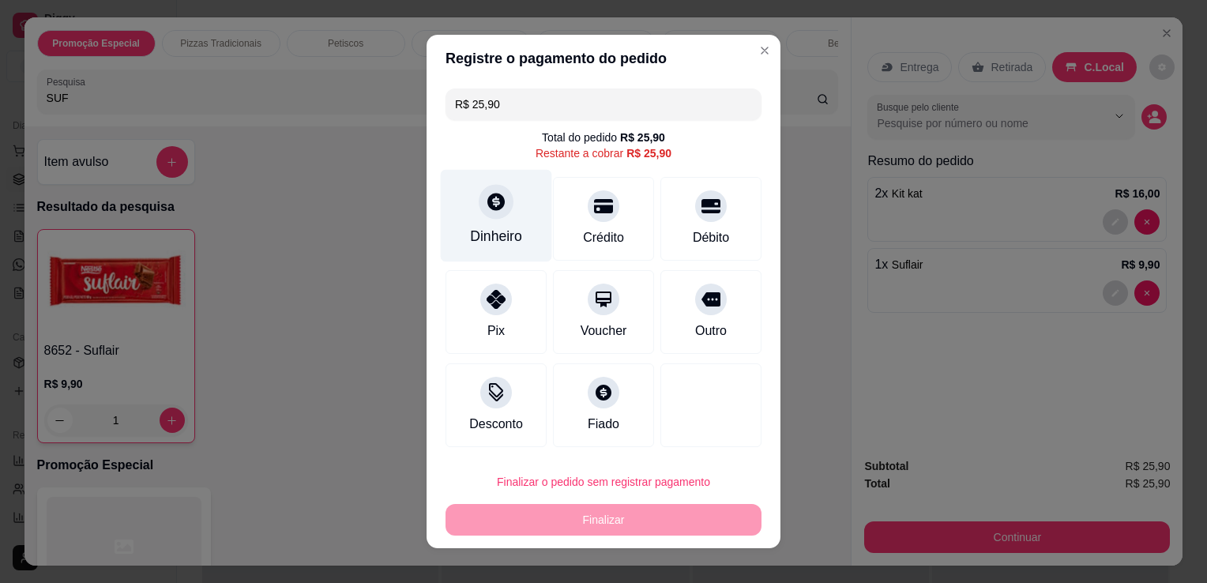
click at [499, 220] on div "Dinheiro" at bounding box center [496, 216] width 111 height 92
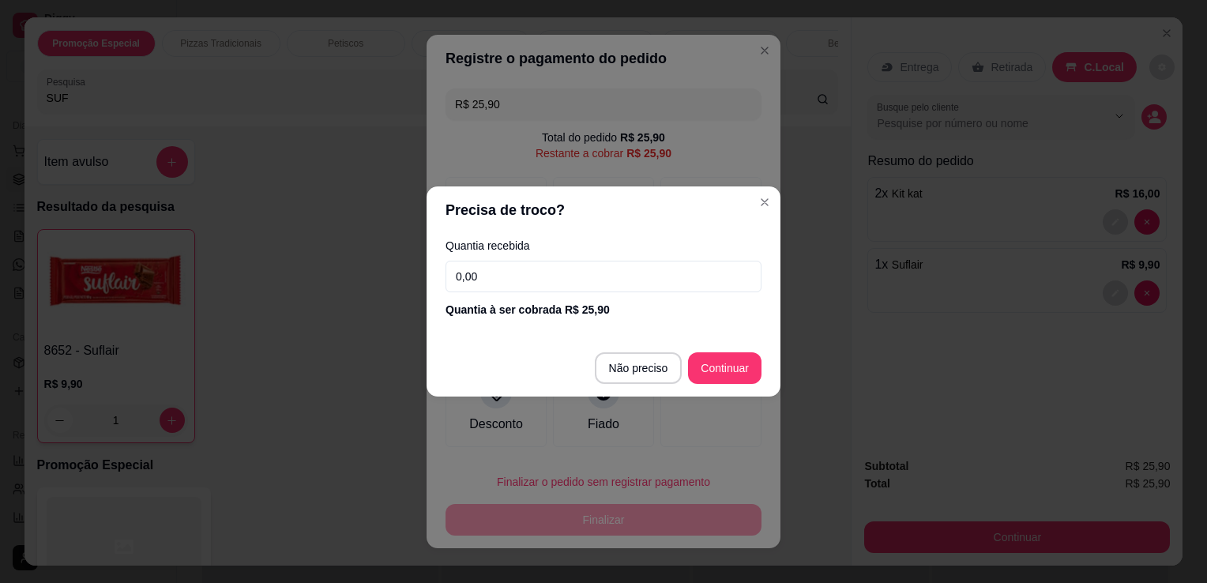
click at [511, 265] on input "0,00" at bounding box center [603, 277] width 316 height 32
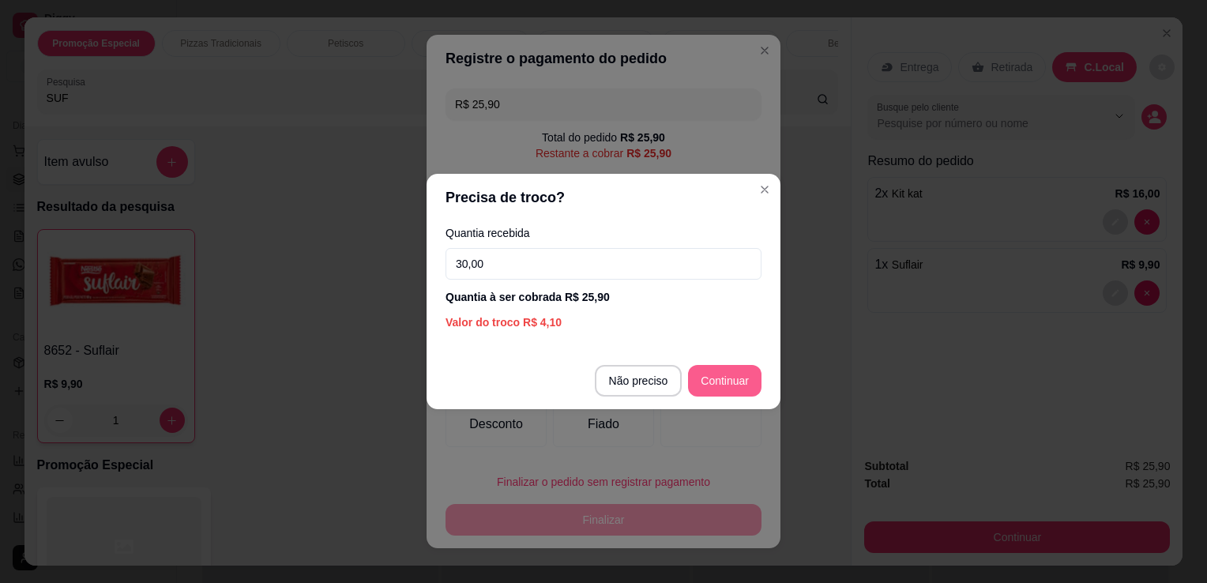
type input "30,00"
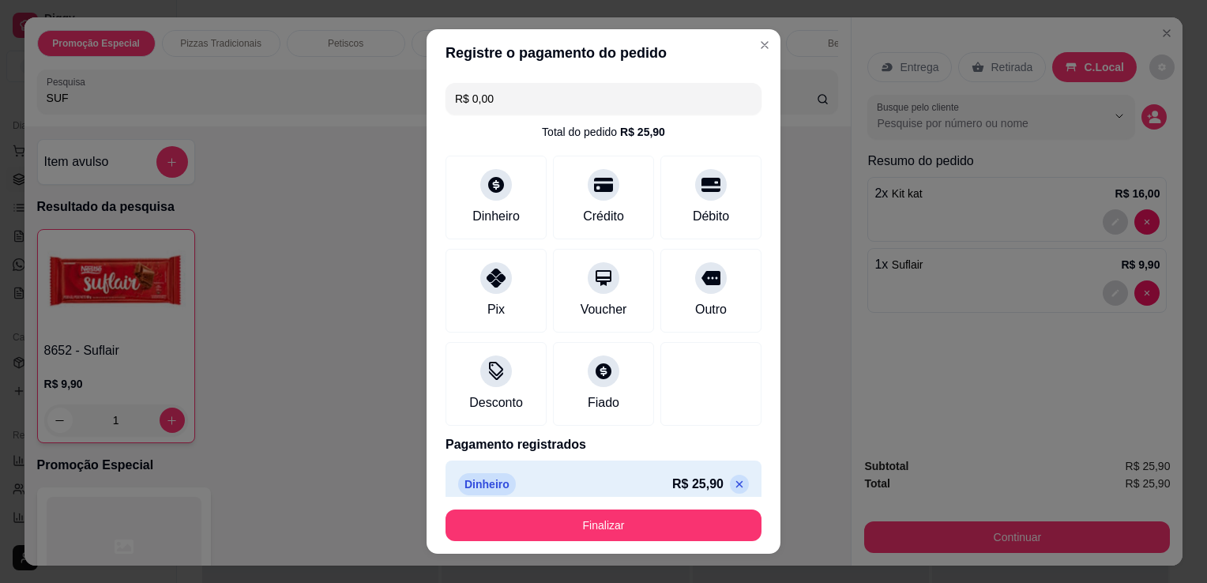
type input "R$ 0,00"
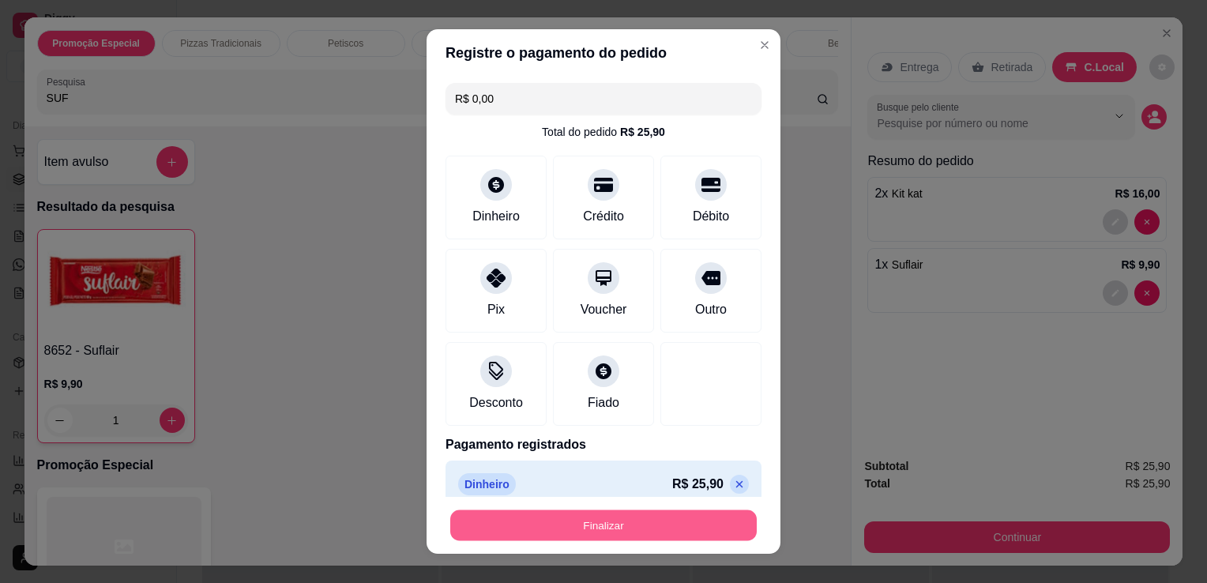
click at [584, 532] on button "Finalizar" at bounding box center [603, 525] width 306 height 31
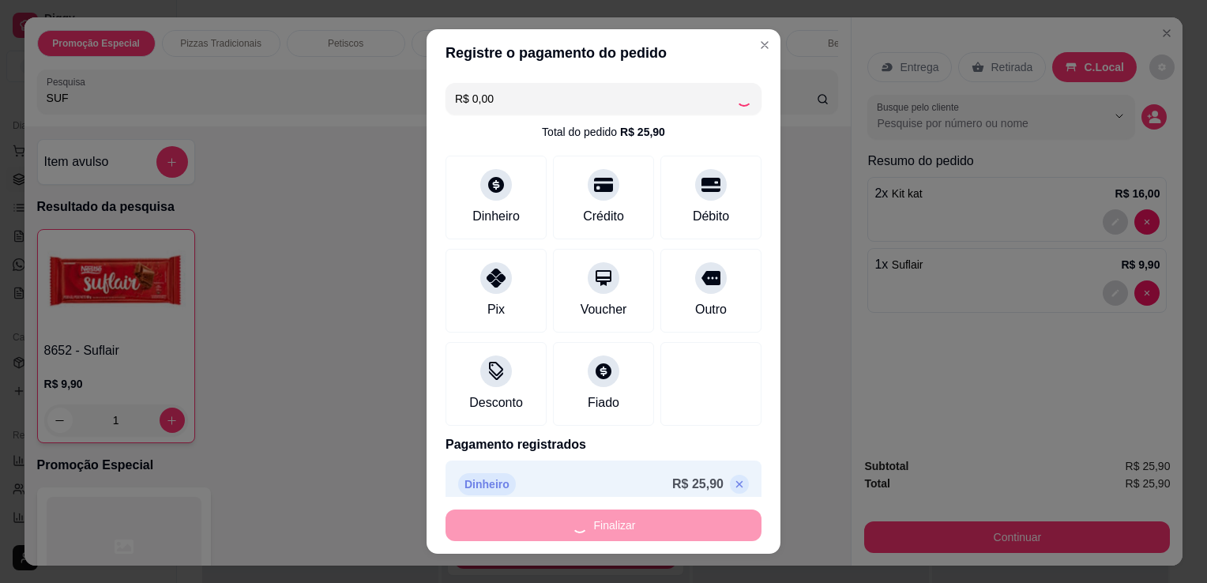
type input "0"
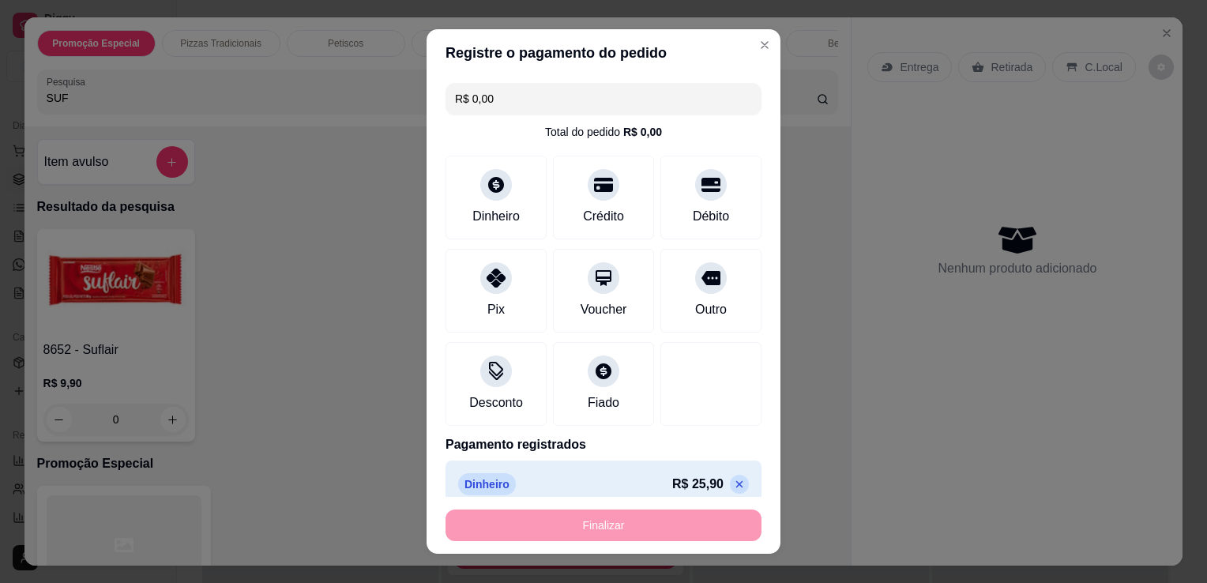
type input "-R$ 25,90"
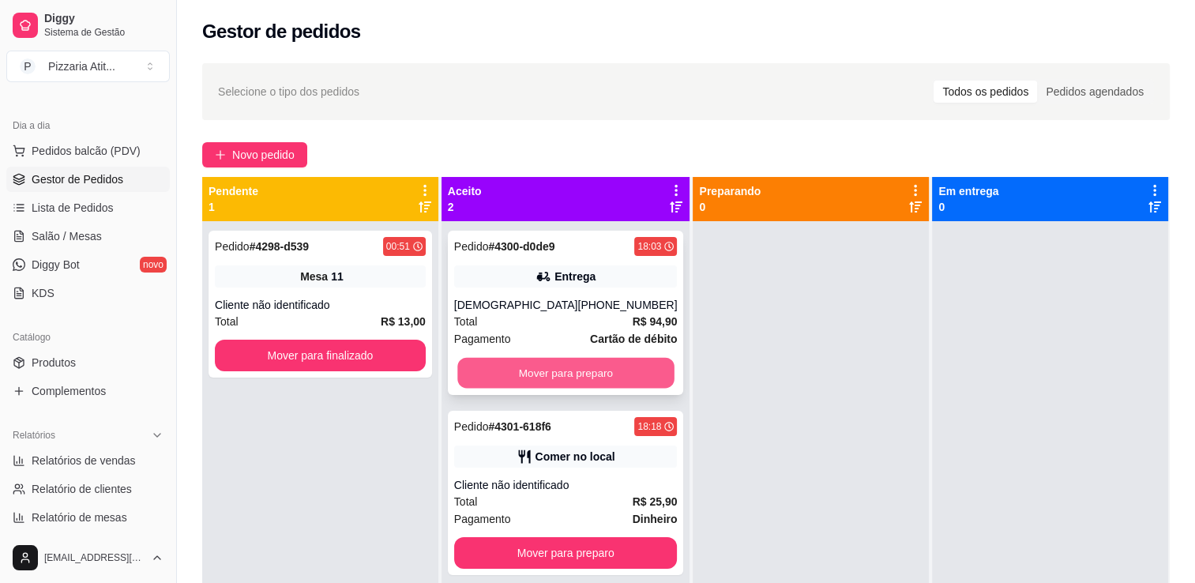
click at [554, 378] on button "Mover para preparo" at bounding box center [565, 373] width 216 height 31
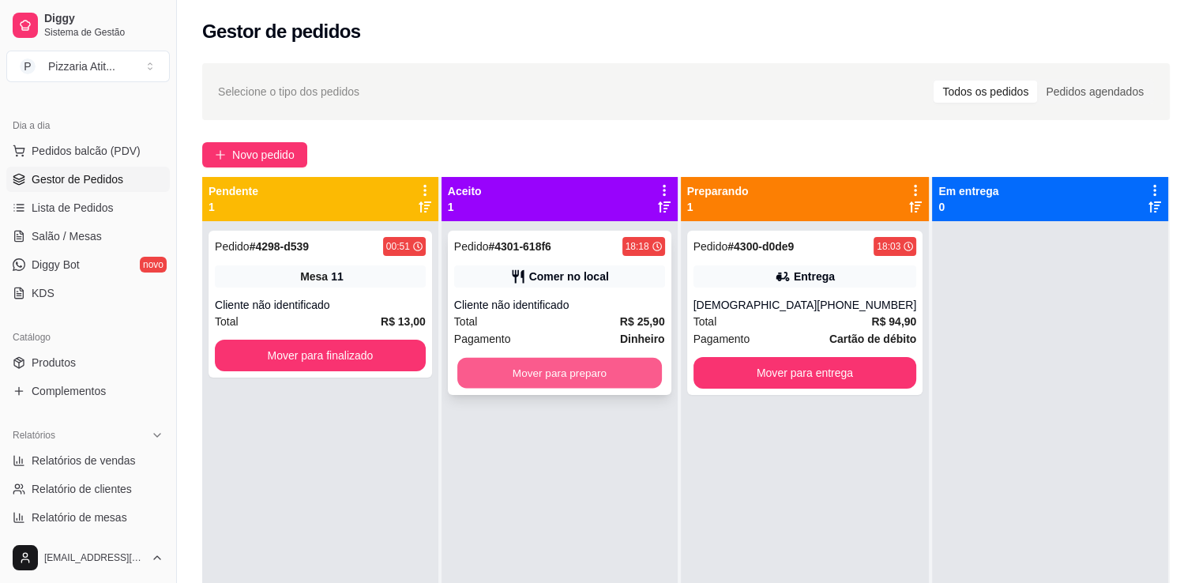
click at [577, 367] on button "Mover para preparo" at bounding box center [559, 373] width 205 height 31
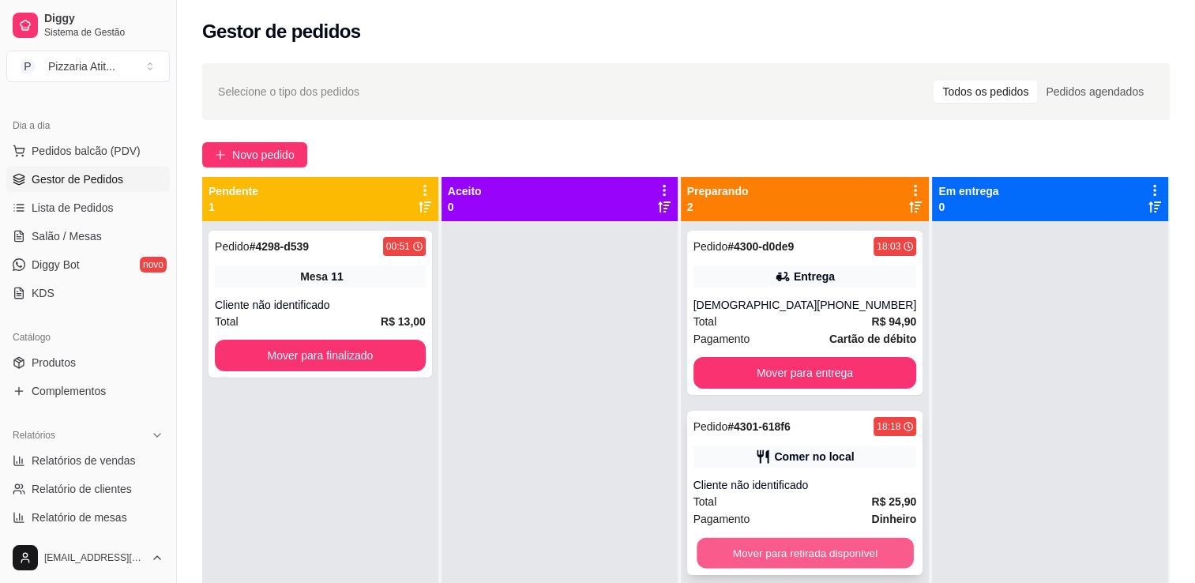
click at [791, 553] on button "Mover para retirada disponível" at bounding box center [805, 553] width 216 height 31
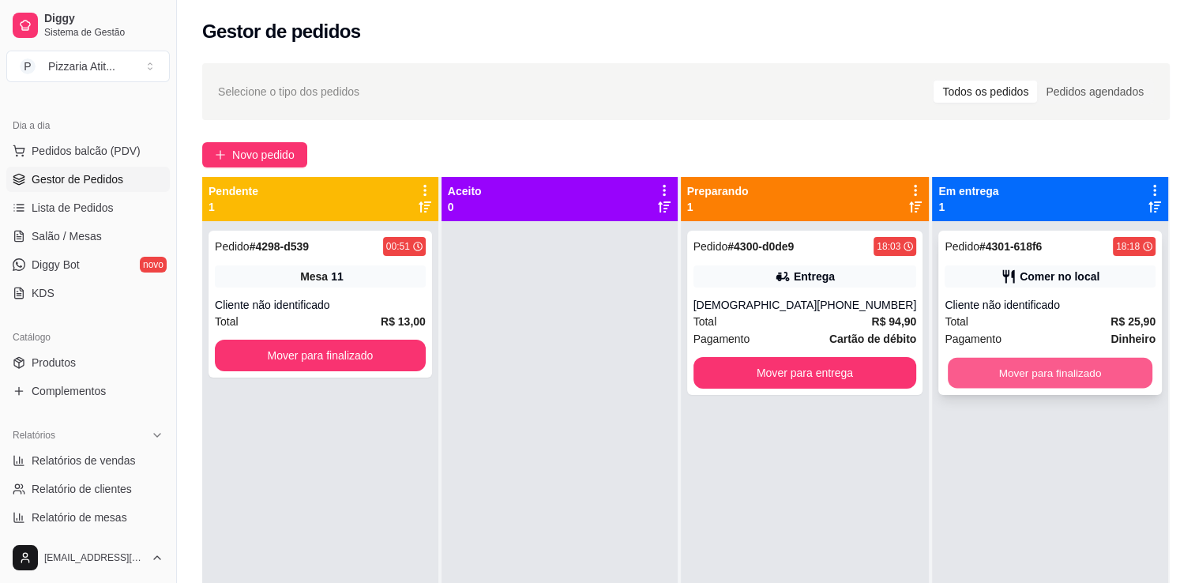
click at [1035, 366] on button "Mover para finalizado" at bounding box center [1050, 373] width 205 height 31
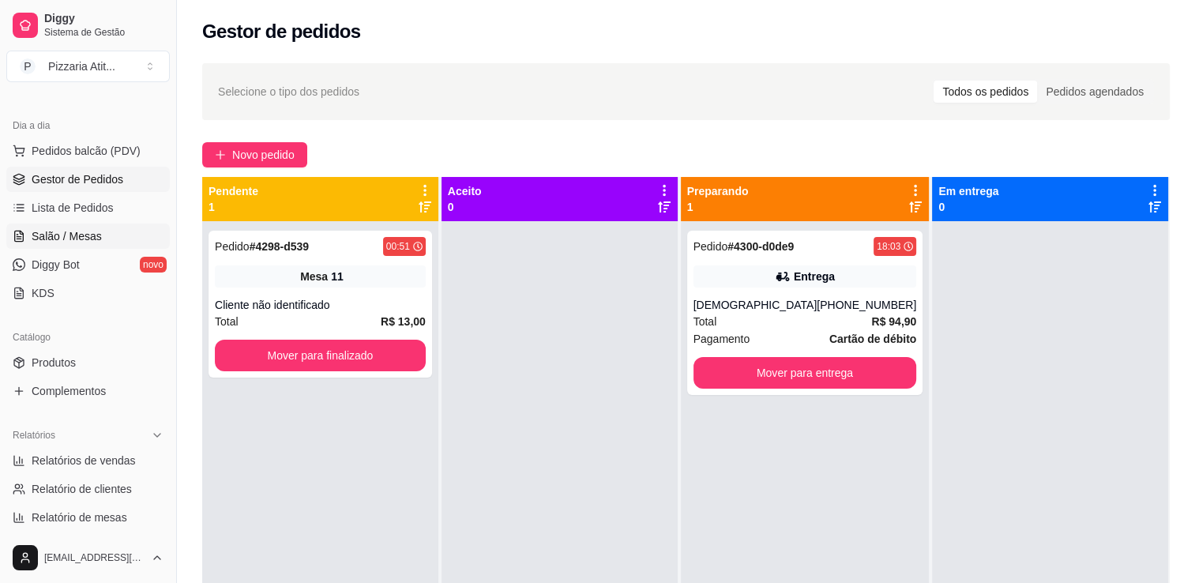
click at [84, 244] on link "Salão / Mesas" at bounding box center [87, 236] width 163 height 25
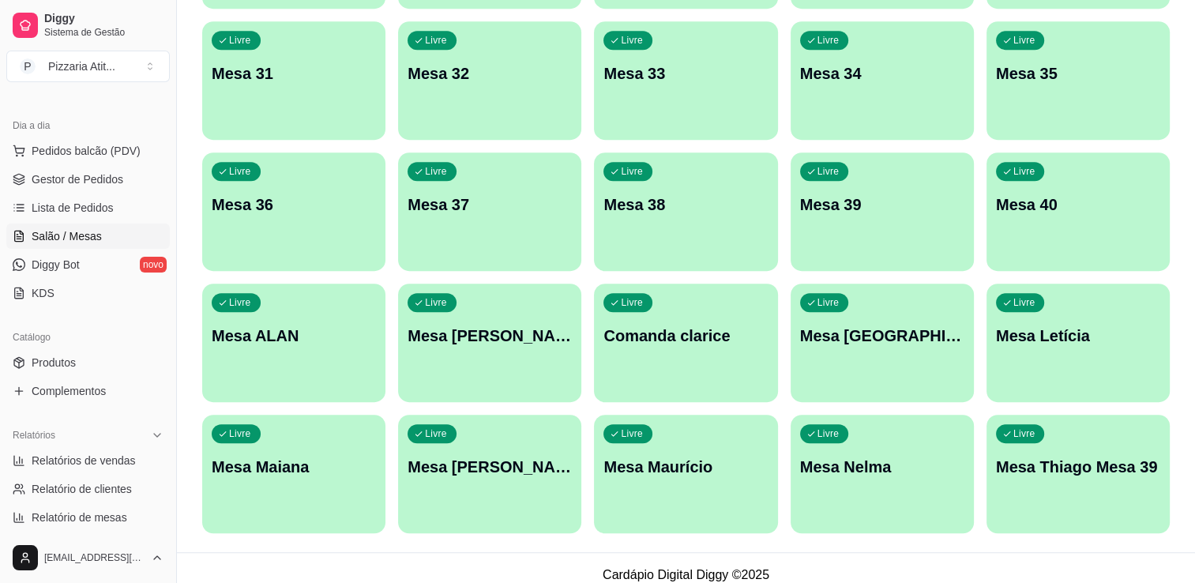
scroll to position [949, 0]
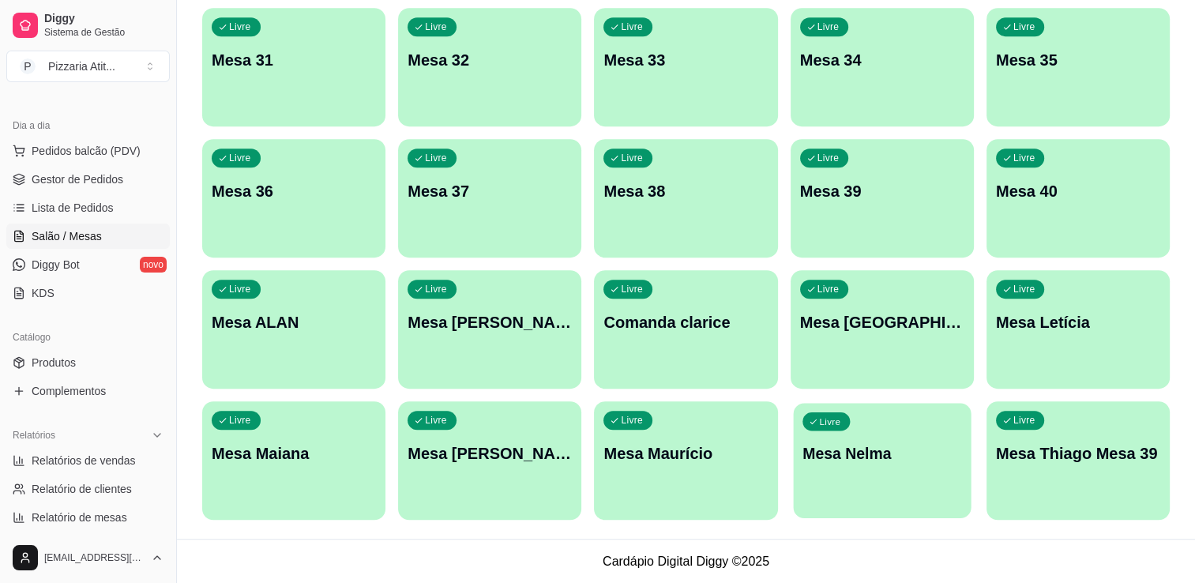
click at [847, 447] on p "Mesa Nelma" at bounding box center [882, 453] width 160 height 21
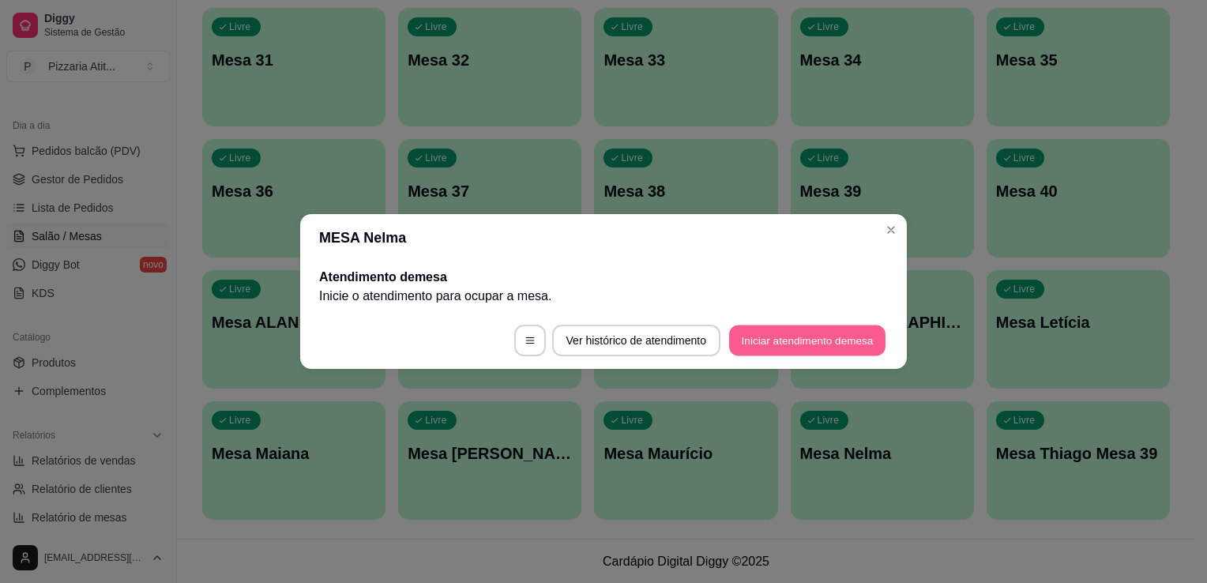
click at [771, 344] on button "Iniciar atendimento de mesa" at bounding box center [807, 340] width 156 height 31
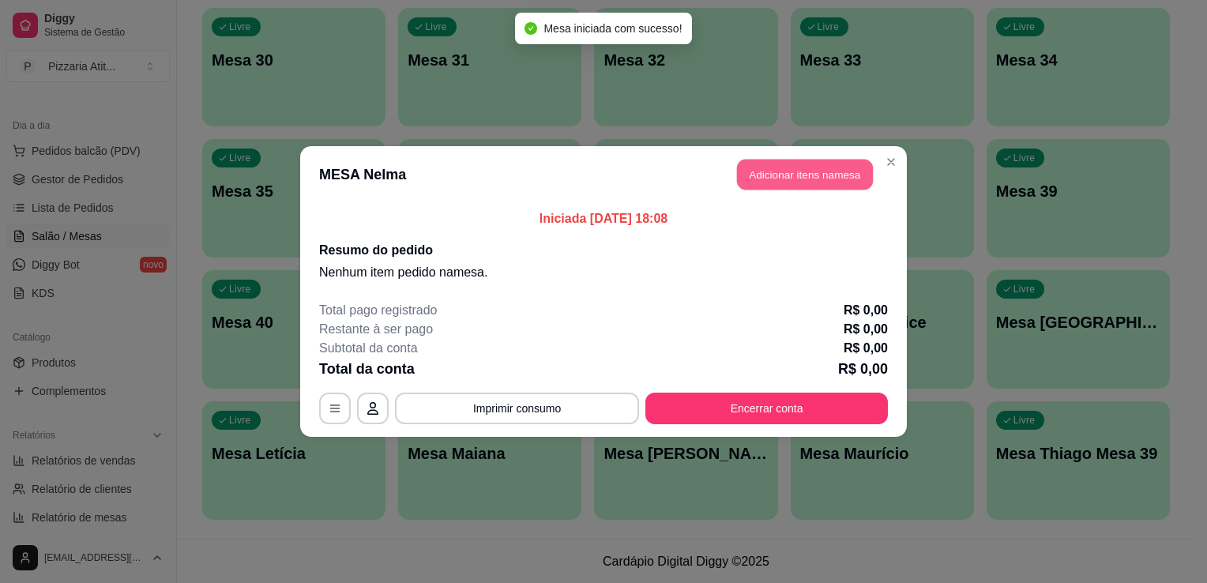
click at [801, 173] on button "Adicionar itens na mesa" at bounding box center [805, 175] width 136 height 31
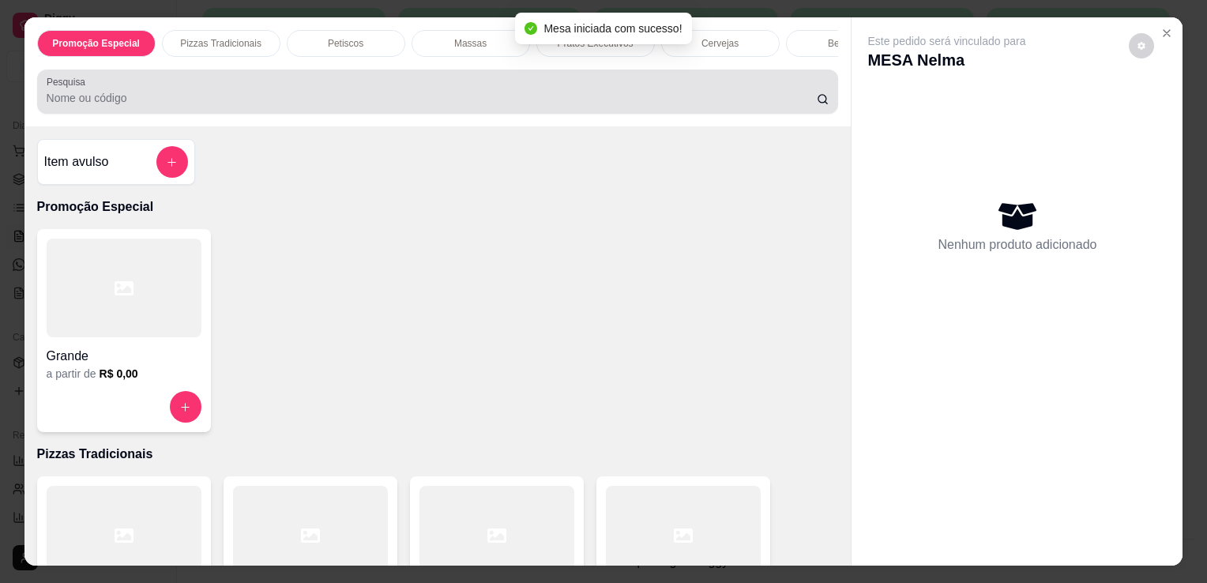
click at [496, 93] on div at bounding box center [438, 92] width 783 height 32
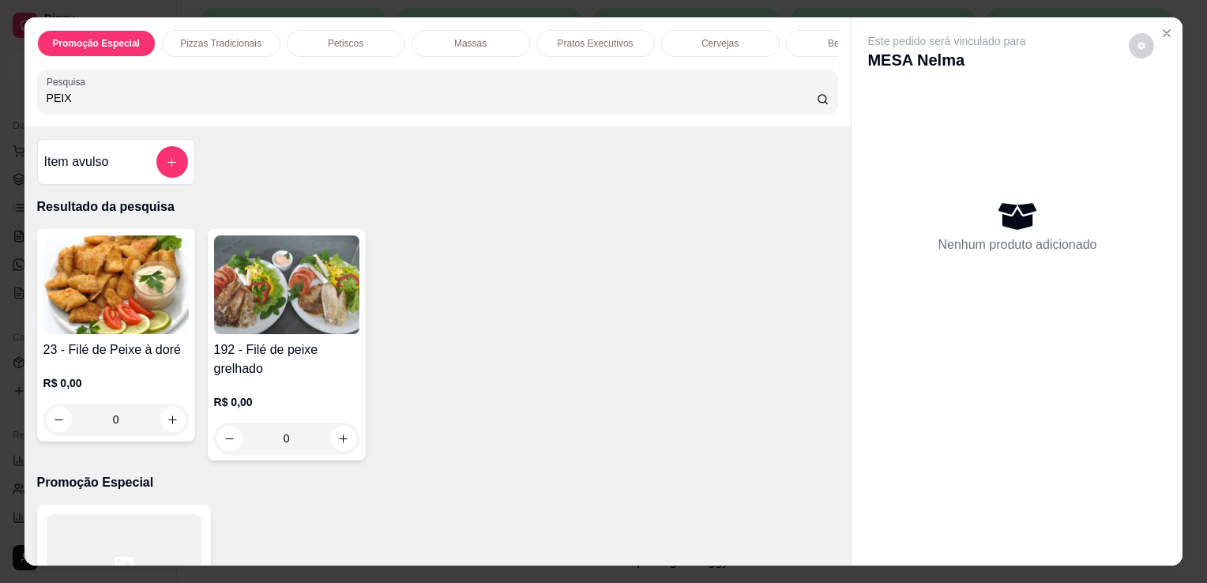
type input "PEIX"
click at [171, 421] on div "0" at bounding box center [115, 420] width 145 height 32
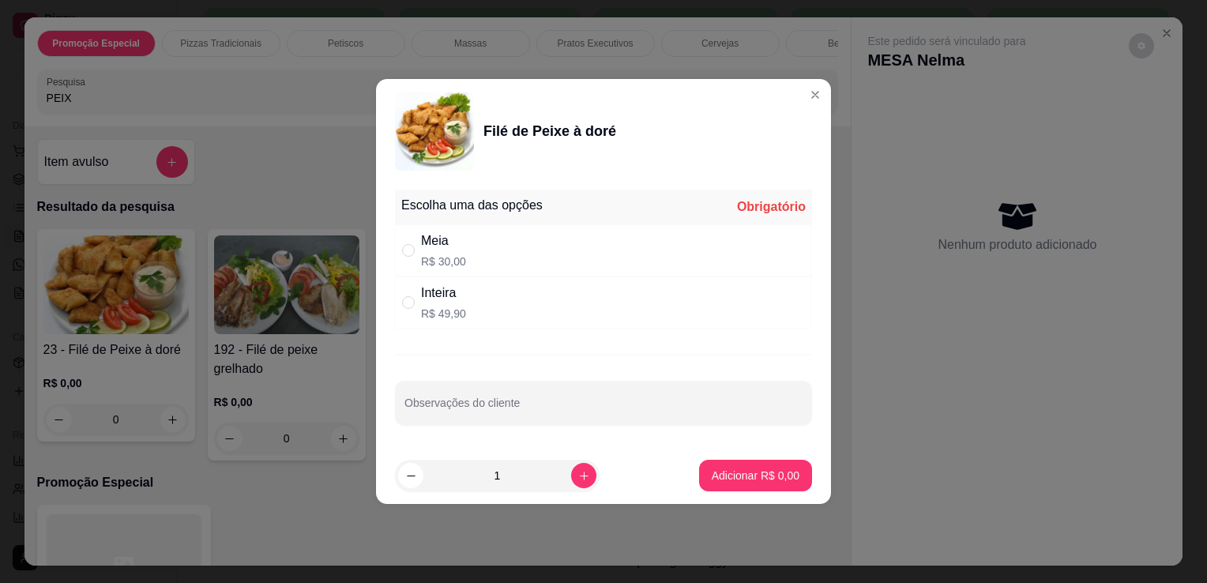
click at [556, 321] on div "Inteira R$ 49,90" at bounding box center [603, 302] width 417 height 52
radio input "true"
click at [753, 486] on button "Adicionar R$ 49,90" at bounding box center [752, 475] width 116 height 31
type input "1"
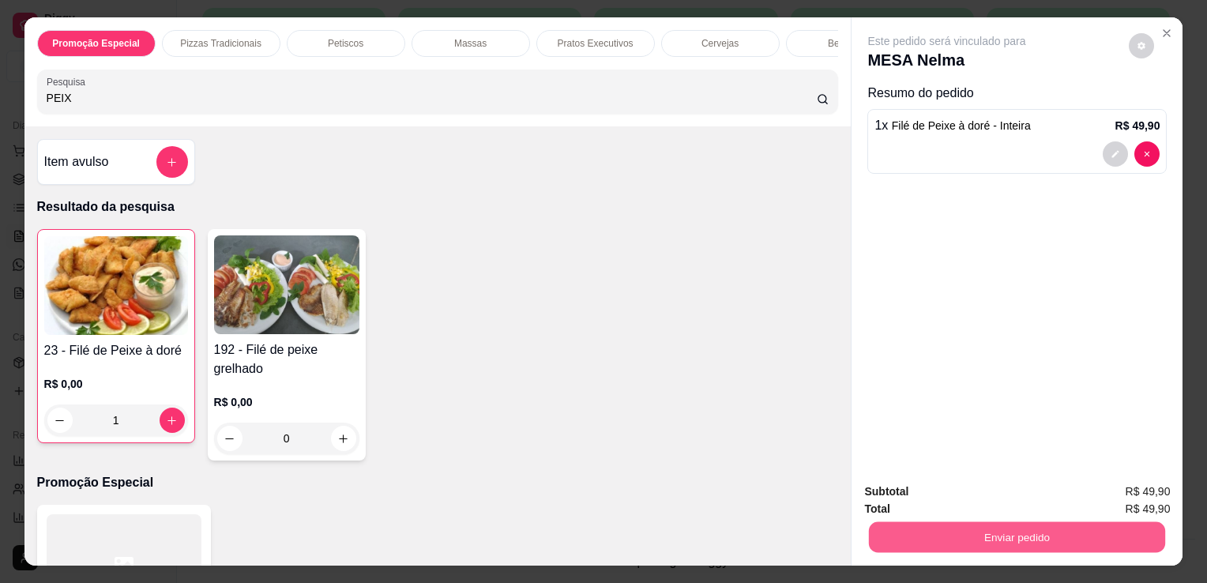
click at [989, 540] on button "Enviar pedido" at bounding box center [1017, 536] width 296 height 31
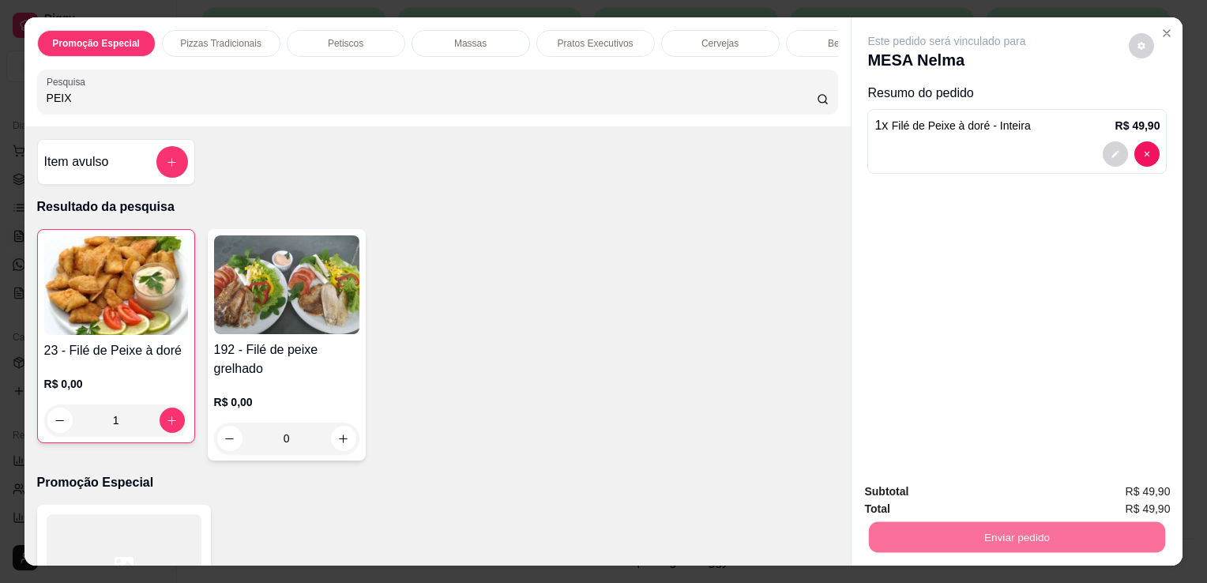
click at [976, 497] on button "Não registrar e enviar pedido" at bounding box center [965, 492] width 160 height 29
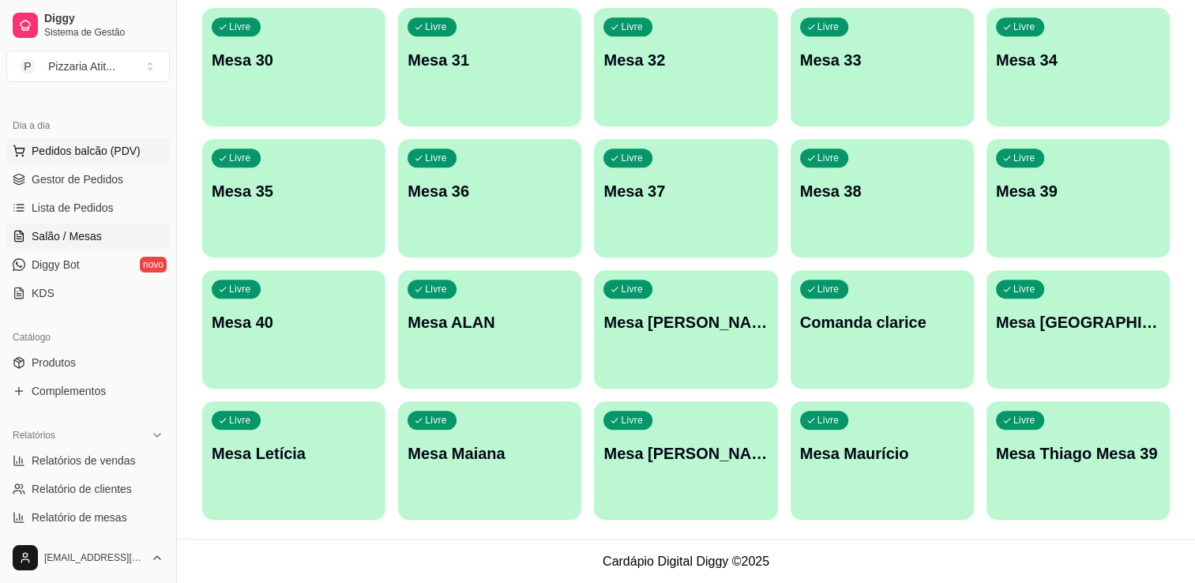
click at [126, 156] on span "Pedidos balcão (PDV)" at bounding box center [86, 151] width 109 height 16
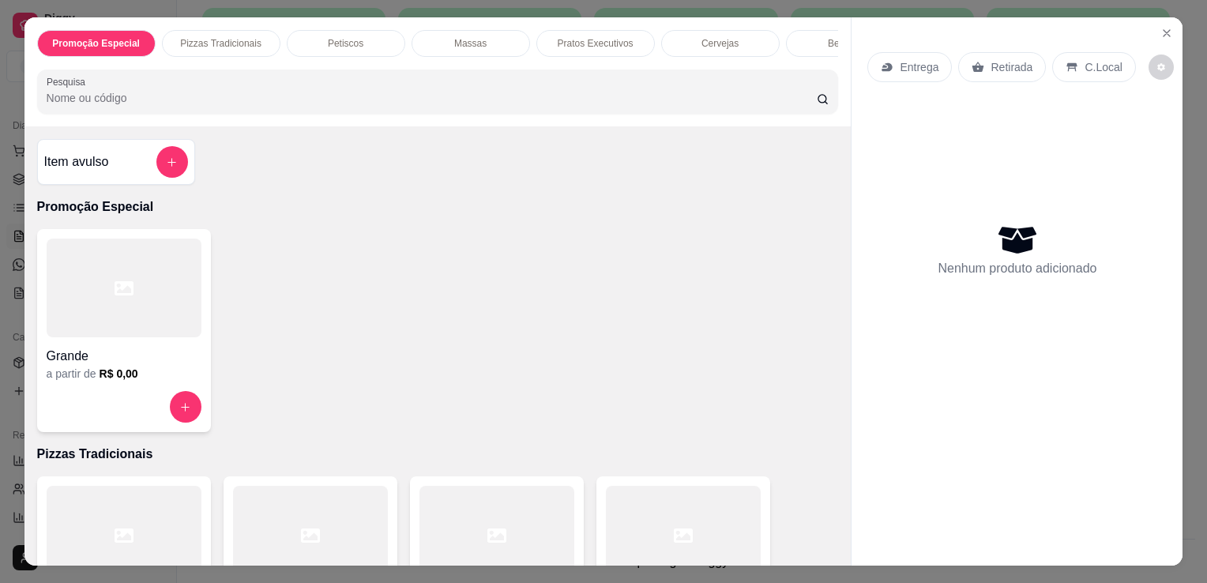
click at [677, 520] on div at bounding box center [683, 535] width 155 height 99
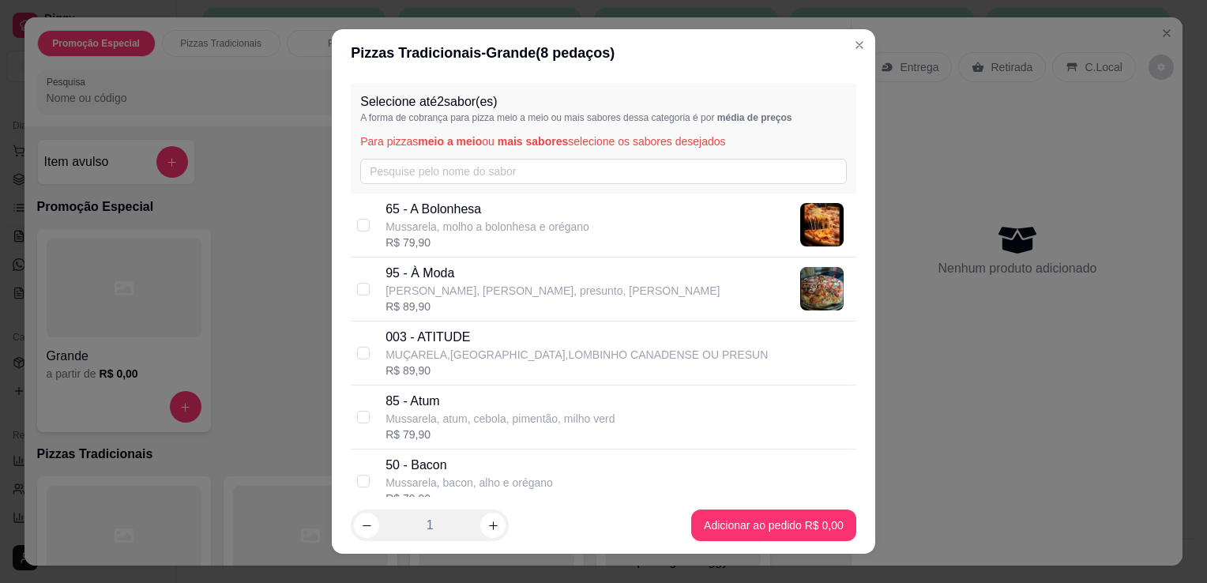
click at [460, 297] on p "[PERSON_NAME], [PERSON_NAME], presunto, [PERSON_NAME]" at bounding box center [552, 291] width 334 height 16
checkbox input "true"
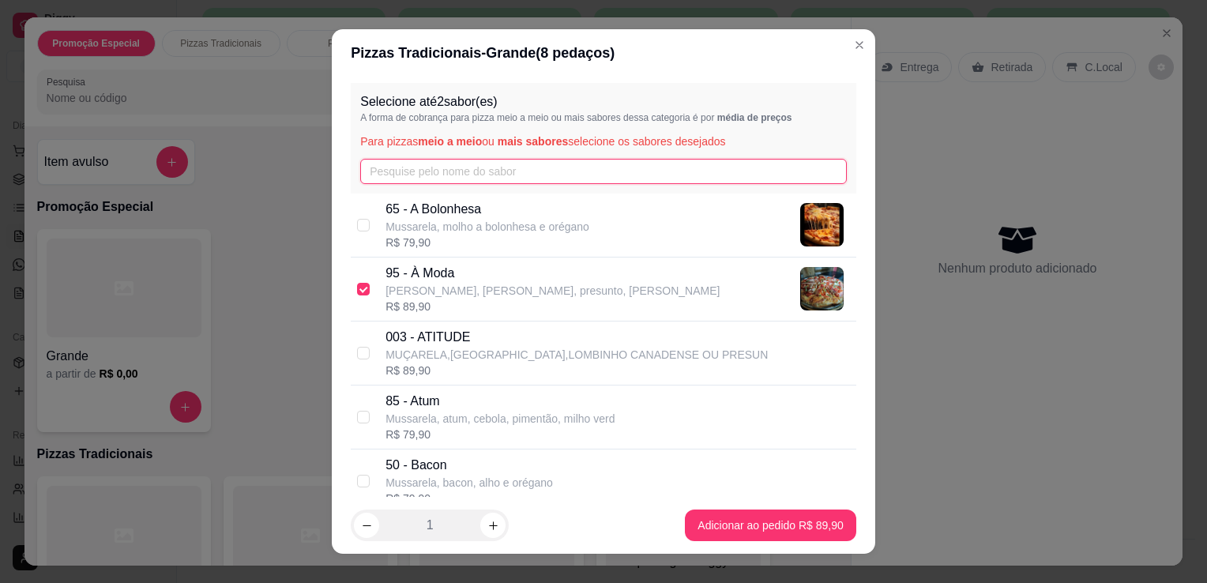
click at [480, 168] on input "text" at bounding box center [603, 171] width 486 height 25
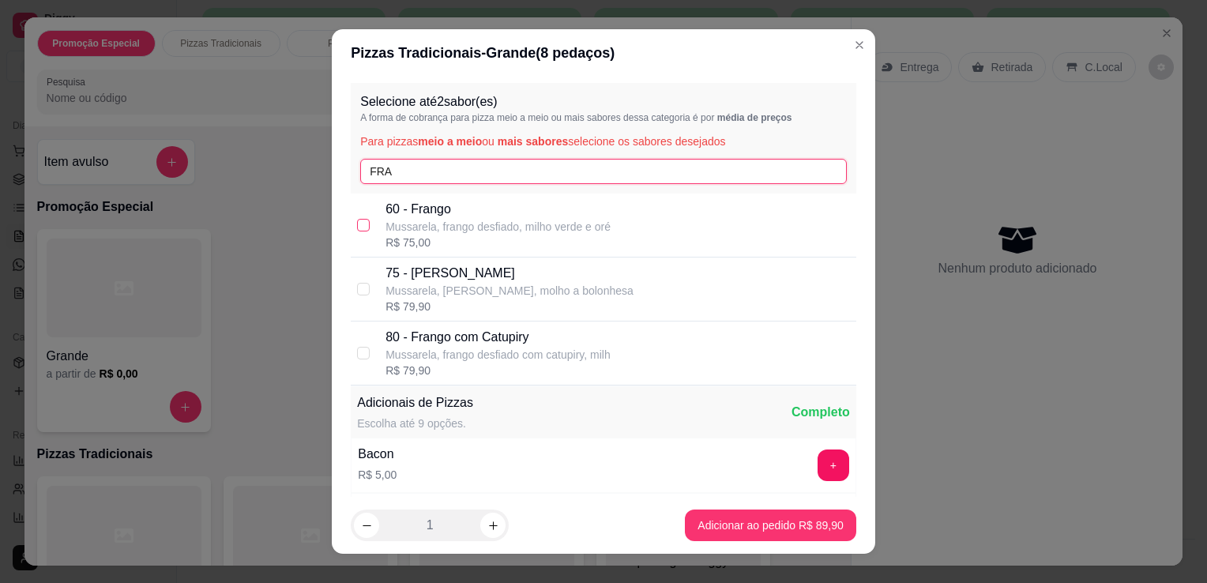
type input "FRA"
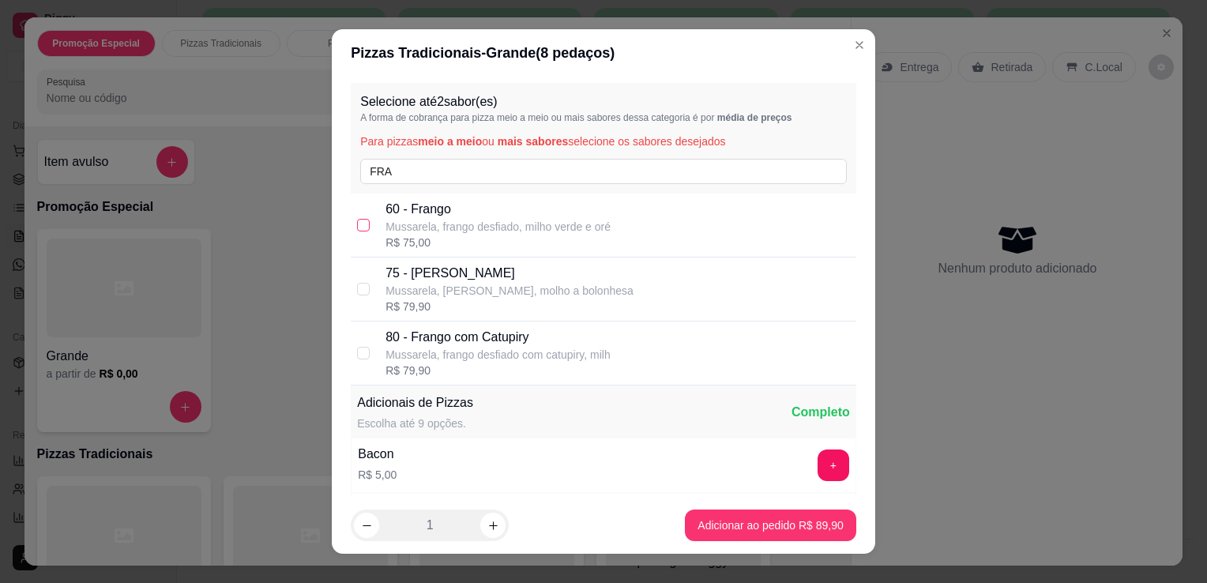
click at [359, 230] on input "checkbox" at bounding box center [363, 225] width 13 height 13
checkbox input "true"
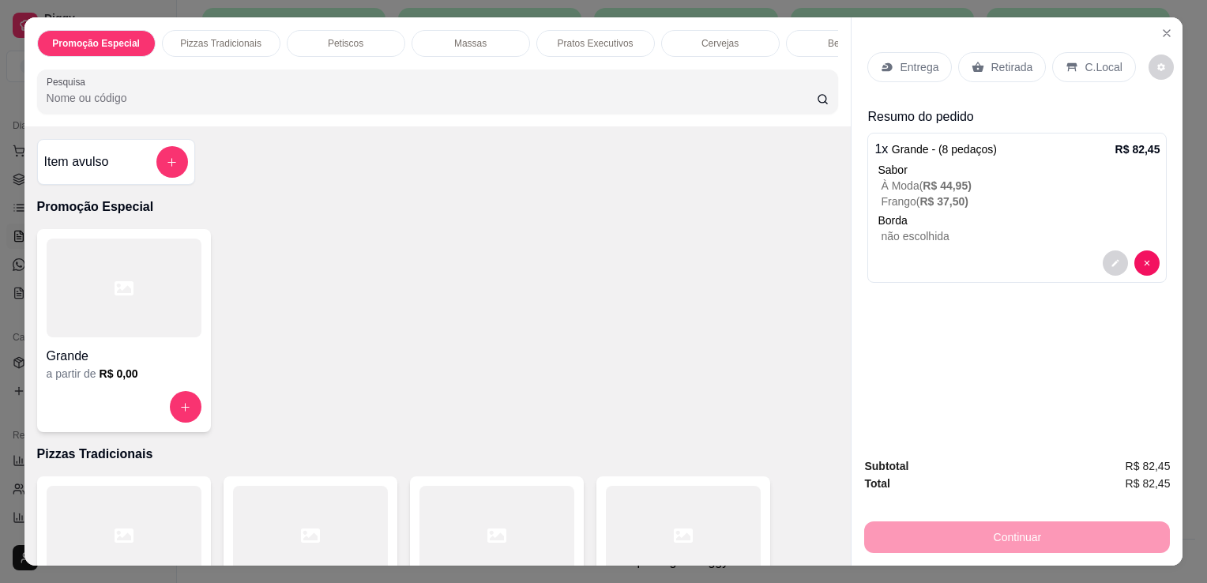
click at [917, 68] on p "Entrega" at bounding box center [919, 67] width 39 height 16
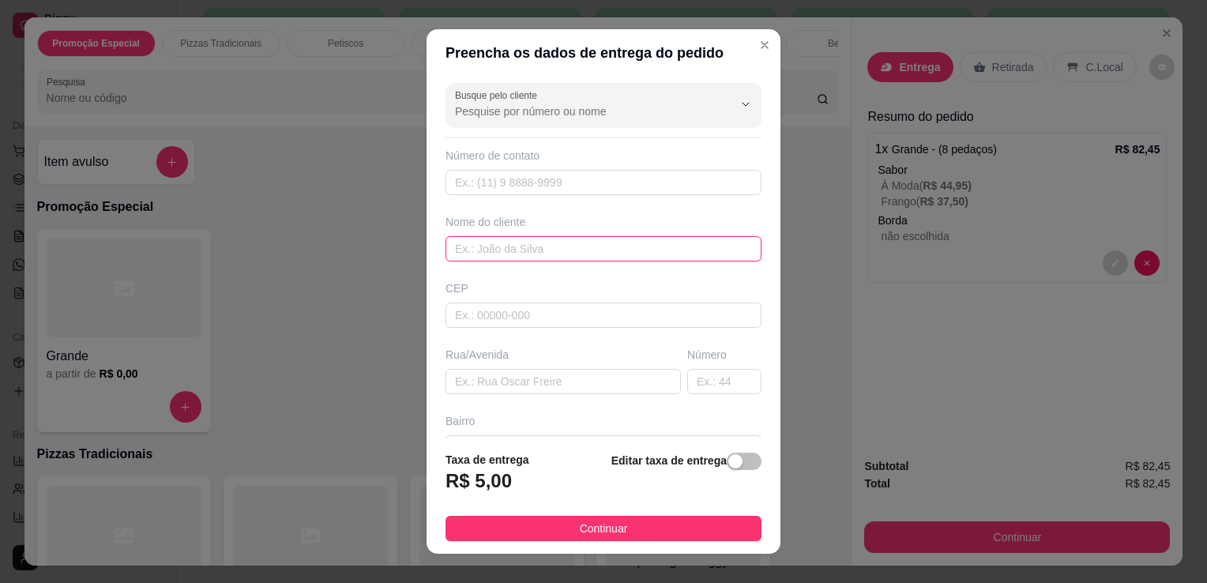
click at [573, 246] on input "text" at bounding box center [603, 248] width 316 height 25
type input "VANEZ"
click at [565, 378] on input "text" at bounding box center [562, 381] width 235 height 25
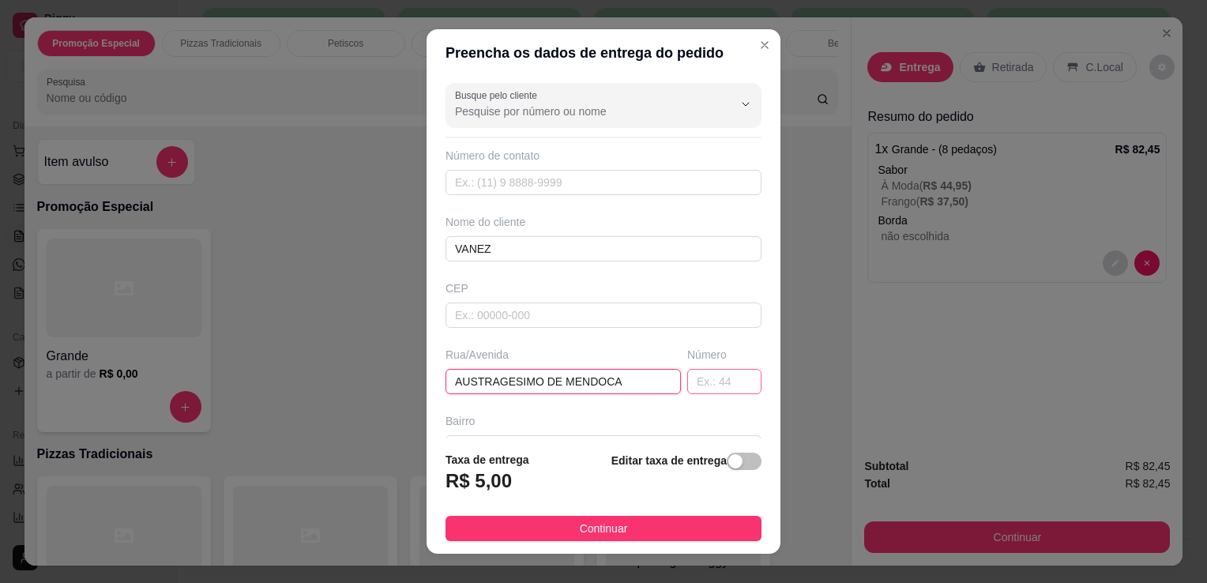
type input "AUSTRAGESIMO DE MENDOCA"
click at [712, 387] on input "text" at bounding box center [724, 381] width 74 height 25
type input "2303"
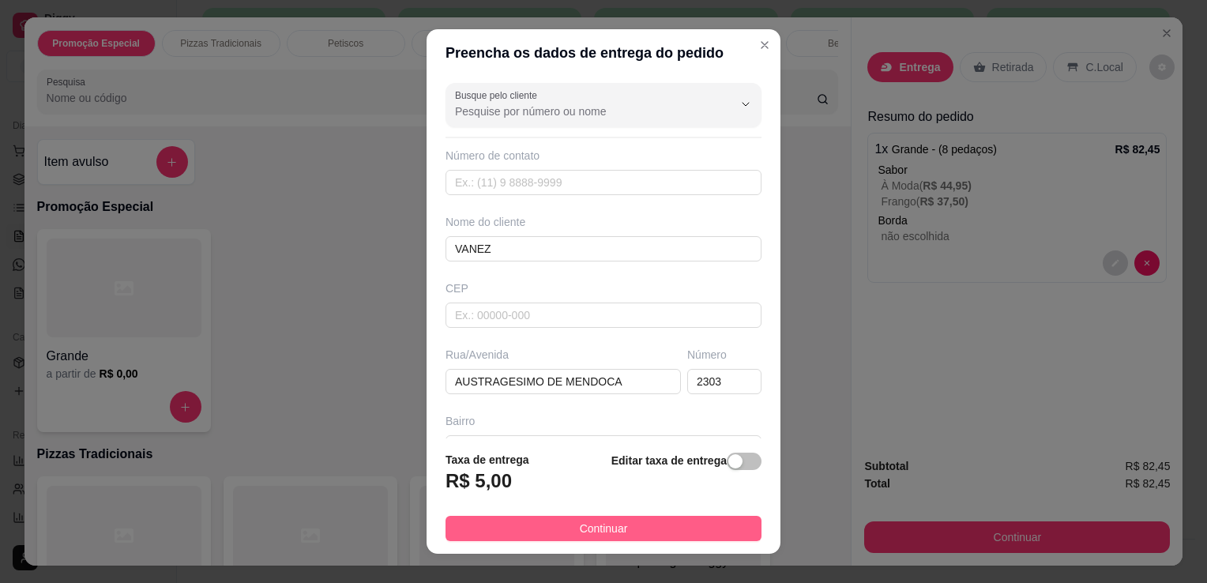
click at [685, 539] on button "Continuar" at bounding box center [603, 528] width 316 height 25
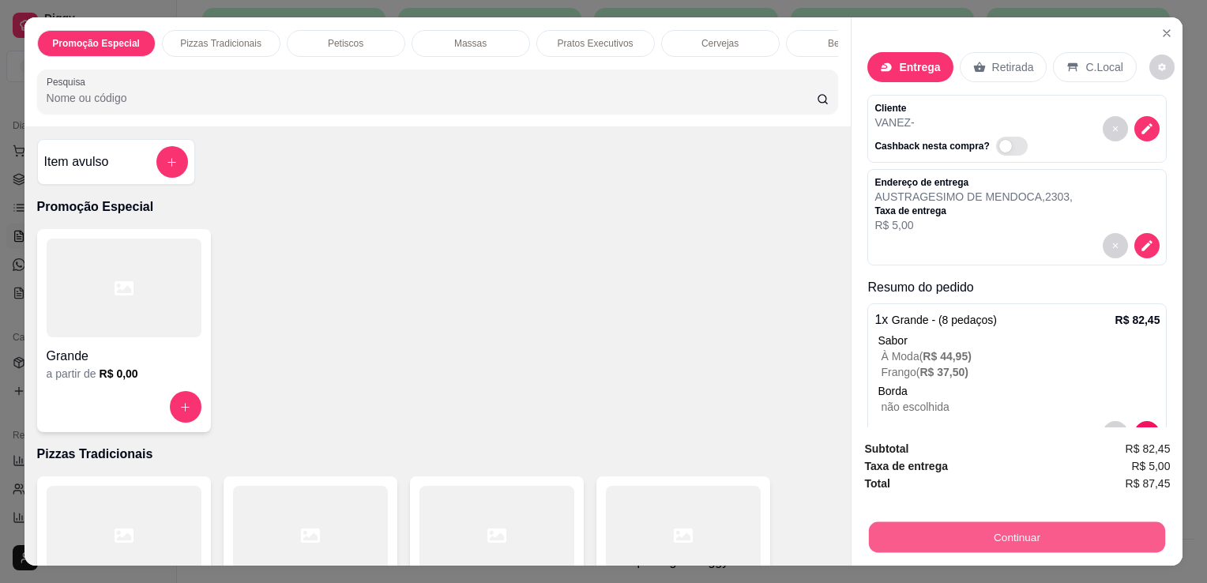
click at [929, 517] on div "Continuar" at bounding box center [1017, 535] width 306 height 36
click at [930, 521] on button "Continuar" at bounding box center [1017, 536] width 296 height 31
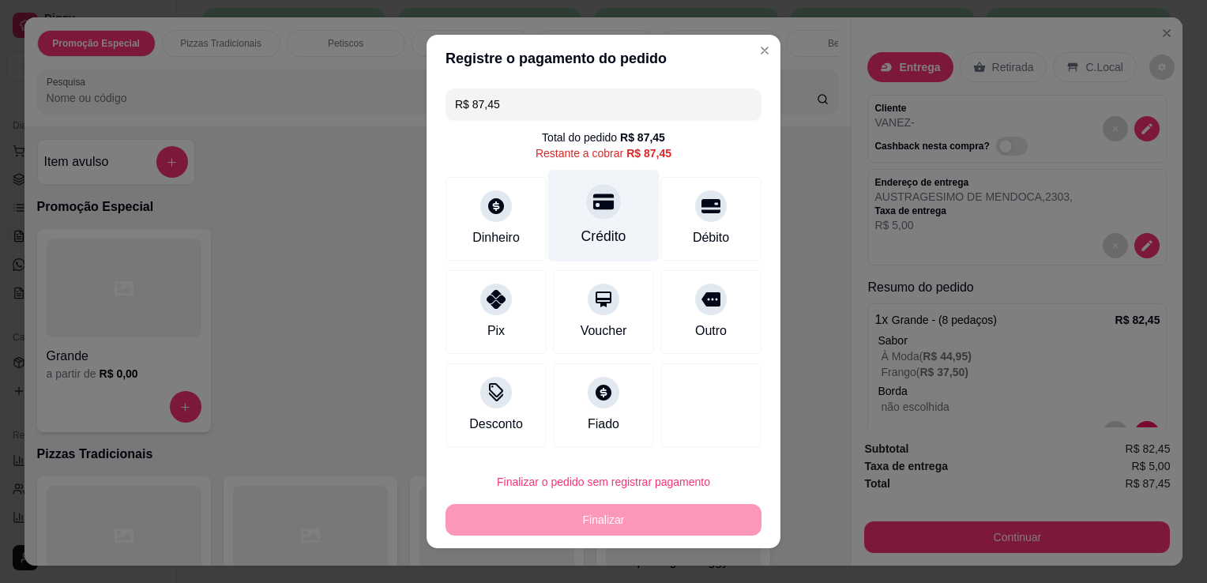
click at [594, 245] on div "Crédito" at bounding box center [603, 236] width 45 height 21
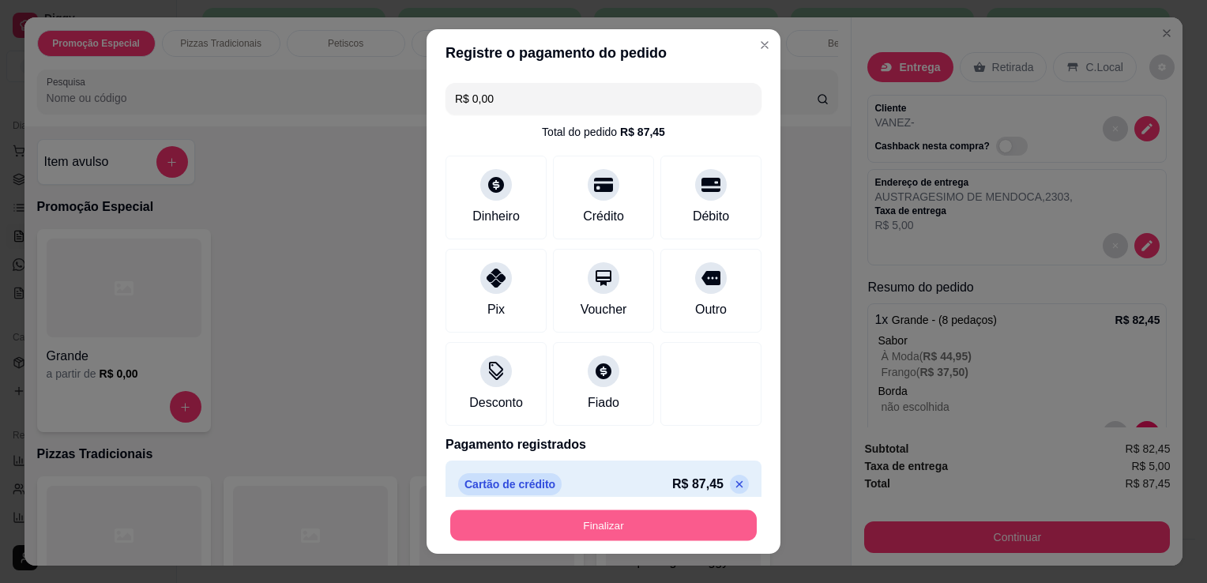
click at [648, 532] on button "Finalizar" at bounding box center [603, 525] width 306 height 31
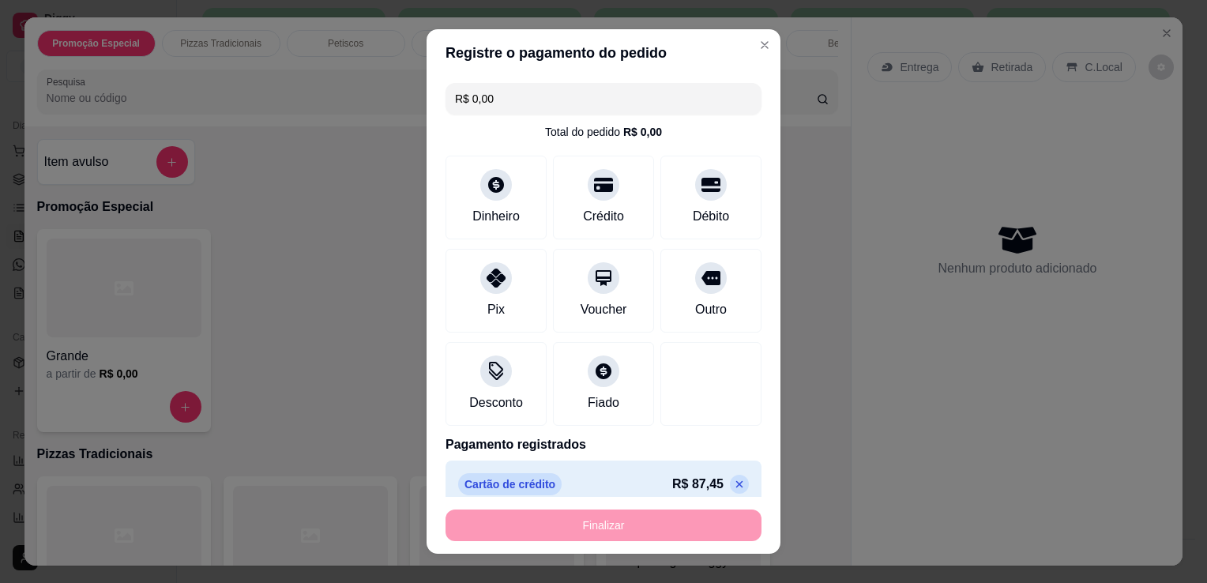
type input "-R$ 87,45"
